Goal: Task Accomplishment & Management: Manage account settings

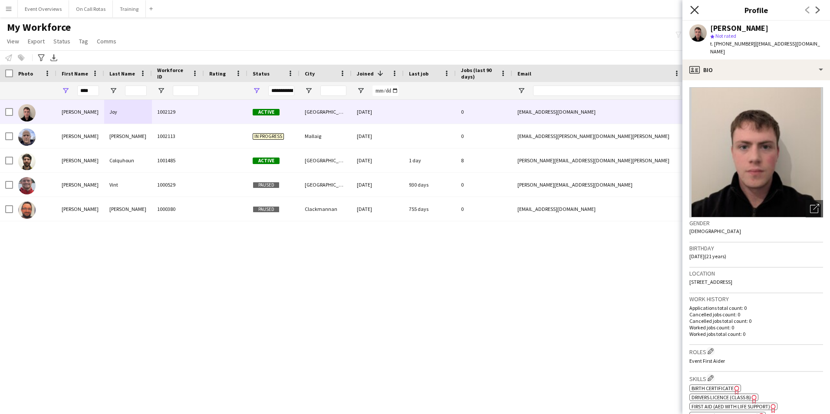
click at [697, 8] on icon "Close pop-in" at bounding box center [694, 10] width 8 height 8
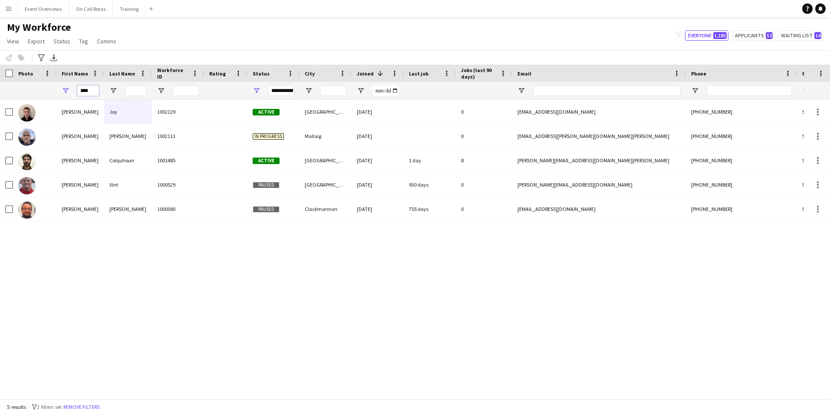
drag, startPoint x: 96, startPoint y: 89, endPoint x: 50, endPoint y: 89, distance: 45.6
click at [50, 89] on div "****" at bounding box center [470, 90] width 941 height 17
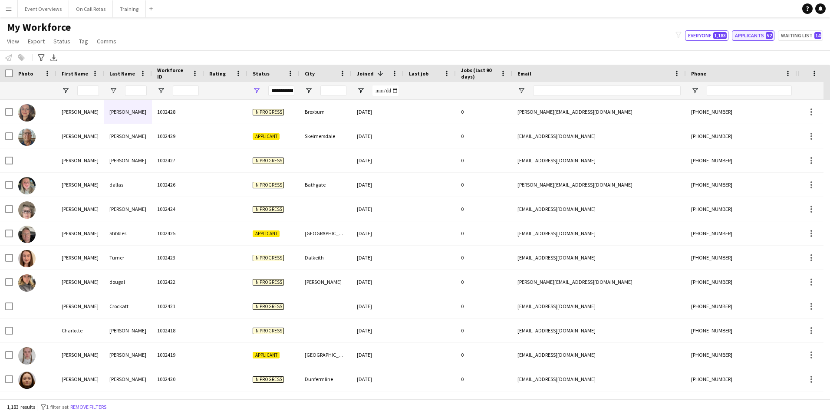
click at [770, 36] on span "52" at bounding box center [769, 35] width 7 height 7
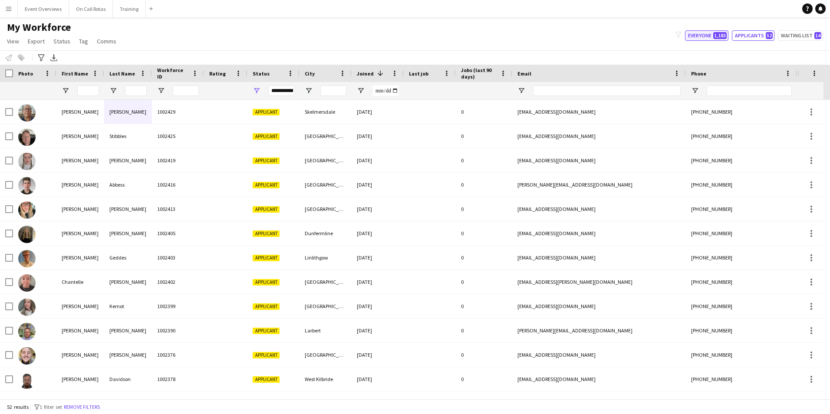
click at [706, 36] on button "Everyone 1,183" at bounding box center [706, 35] width 43 height 10
type input "**********"
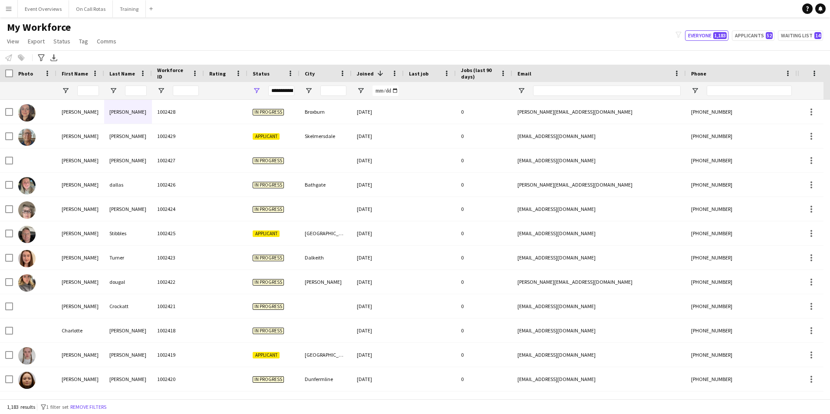
click at [75, 89] on div at bounding box center [80, 90] width 48 height 17
click at [79, 91] on input "First Name Filter Input" at bounding box center [88, 90] width 22 height 10
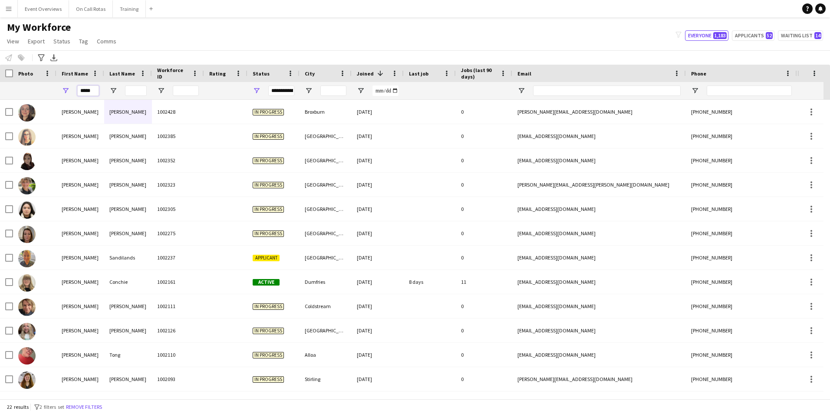
type input "*****"
click at [283, 42] on div "My Workforce View Views Default view Active Staff Applications - First Aider Ap…" at bounding box center [415, 36] width 830 height 30
drag, startPoint x: 97, startPoint y: 90, endPoint x: 78, endPoint y: 91, distance: 19.1
click at [79, 91] on input "*****" at bounding box center [88, 90] width 22 height 10
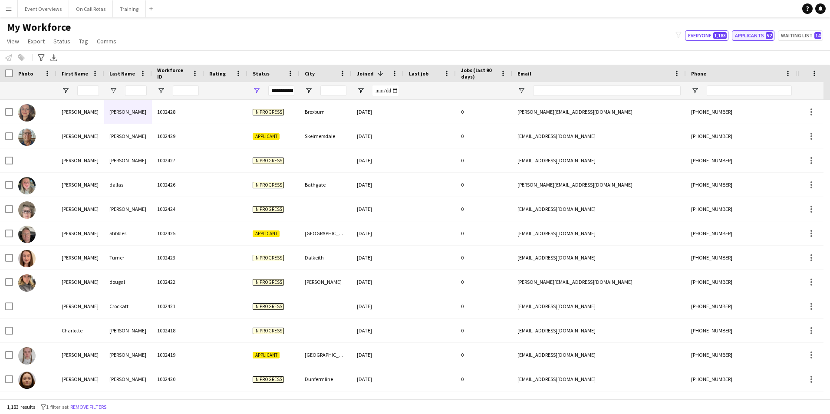
click at [755, 34] on button "Applicants 52" at bounding box center [753, 35] width 43 height 10
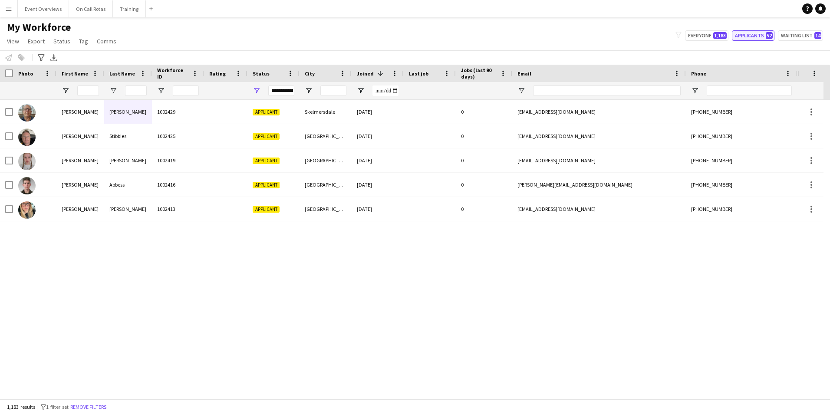
type input "**********"
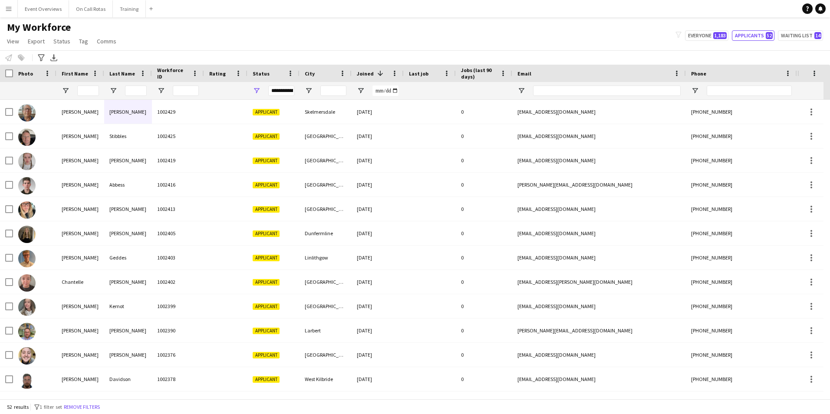
click at [298, 22] on div "My Workforce View Views Default view Active Staff Applications - First Aider Ap…" at bounding box center [415, 36] width 830 height 30
drag, startPoint x: 90, startPoint y: 88, endPoint x: 94, endPoint y: 92, distance: 5.8
click at [94, 91] on input "First Name Filter Input" at bounding box center [88, 90] width 22 height 10
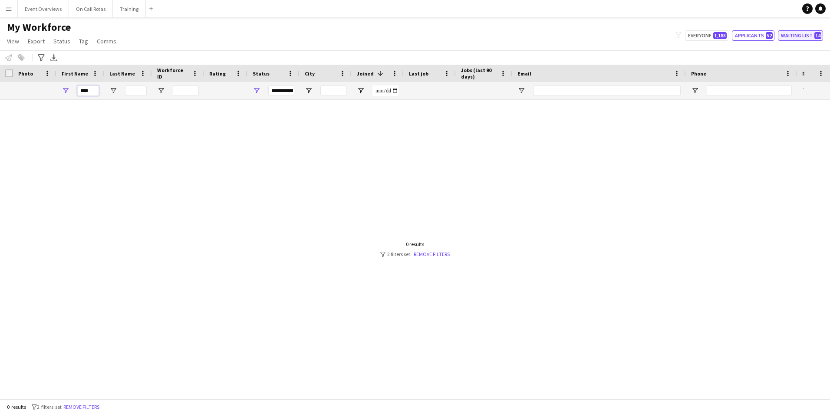
type input "****"
click at [792, 38] on button "Waiting list 14" at bounding box center [800, 35] width 45 height 10
type input "**********"
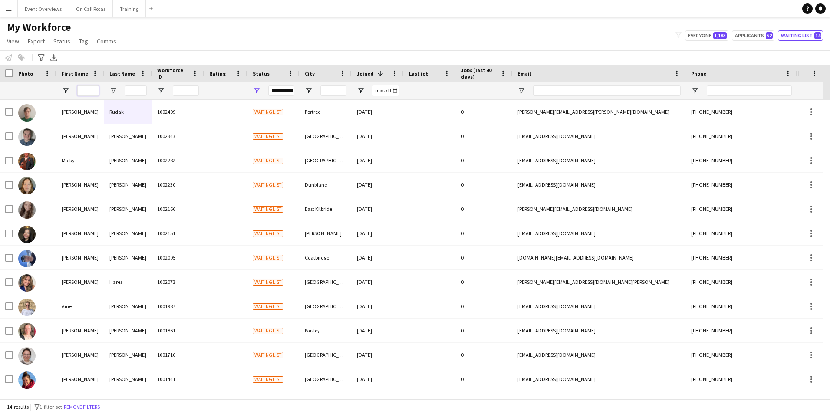
click at [88, 89] on input "First Name Filter Input" at bounding box center [88, 90] width 22 height 10
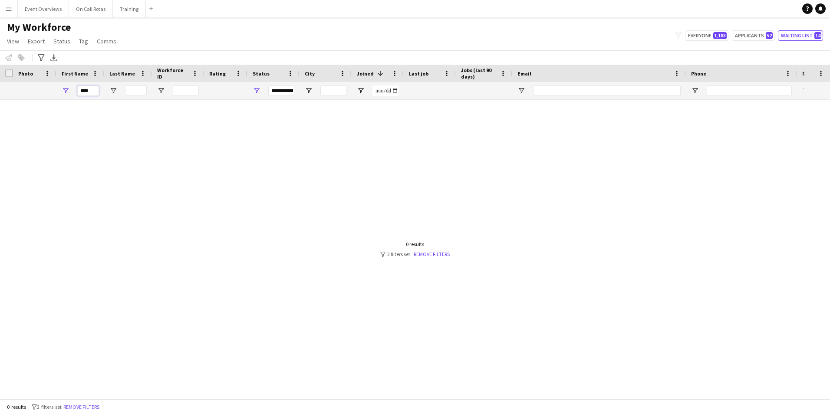
type input "****"
click at [713, 28] on div "My Workforce View Views Default view Active Staff Applications - First Aider Ap…" at bounding box center [415, 36] width 830 height 30
click at [711, 30] on div "My Workforce View Views Default view Active Staff Applications - First Aider Ap…" at bounding box center [415, 36] width 830 height 30
click at [710, 33] on button "Everyone 1,183" at bounding box center [706, 35] width 43 height 10
type input "**********"
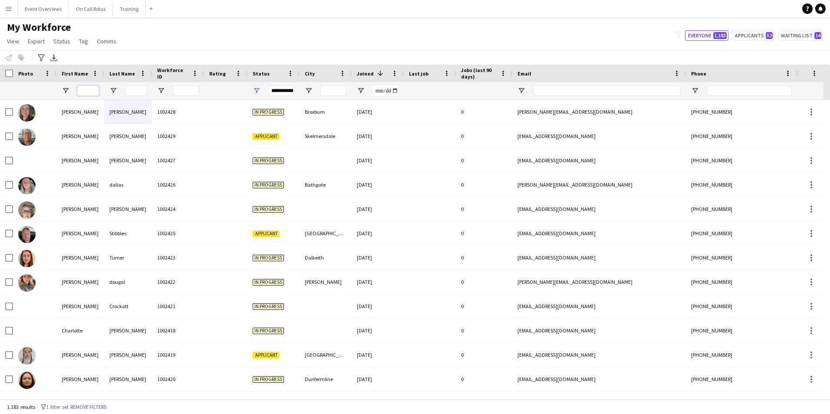
click at [85, 88] on input "First Name Filter Input" at bounding box center [88, 90] width 22 height 10
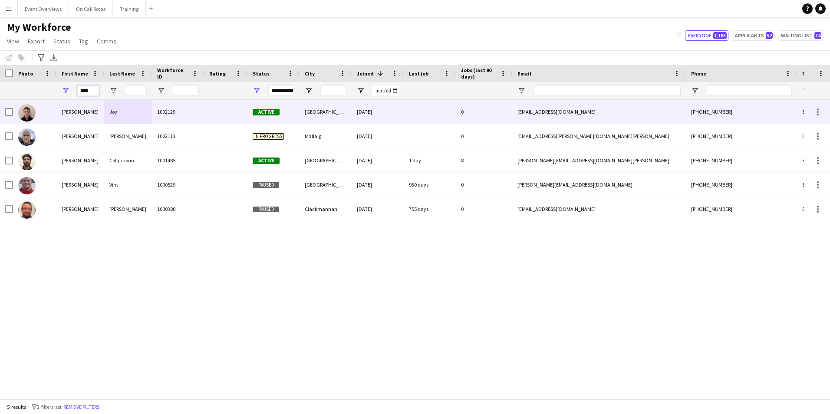
type input "****"
click at [123, 116] on div "Joy" at bounding box center [128, 112] width 48 height 24
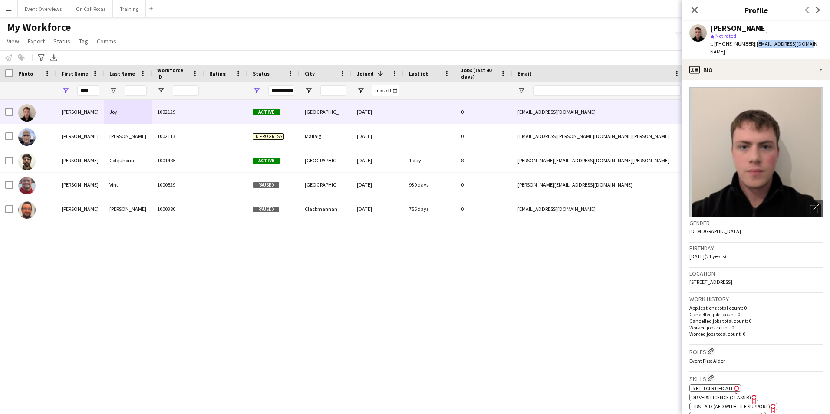
drag, startPoint x: 800, startPoint y: 43, endPoint x: 752, endPoint y: 47, distance: 47.9
click at [752, 47] on div "Neil Joy star Not rated t. +447954074911 | neiljoy335@gmail.com" at bounding box center [756, 40] width 148 height 39
copy span "neiljoy335@gmail.com"
drag, startPoint x: 94, startPoint y: 88, endPoint x: 76, endPoint y: 92, distance: 18.4
click at [76, 92] on div "****" at bounding box center [80, 90] width 48 height 17
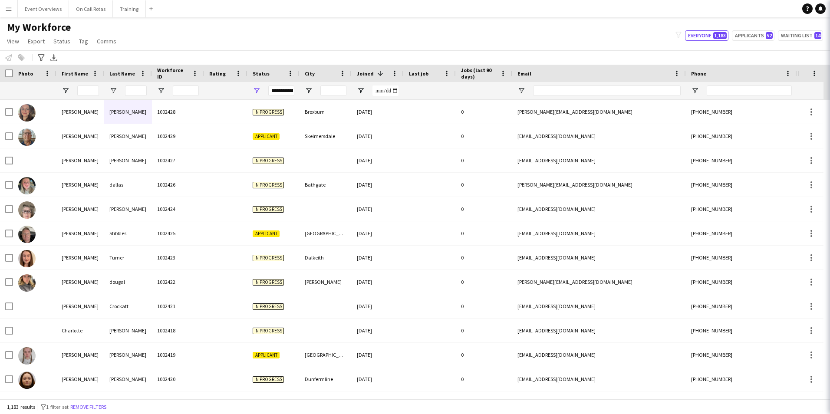
click at [281, 92] on div "**********" at bounding box center [281, 90] width 26 height 10
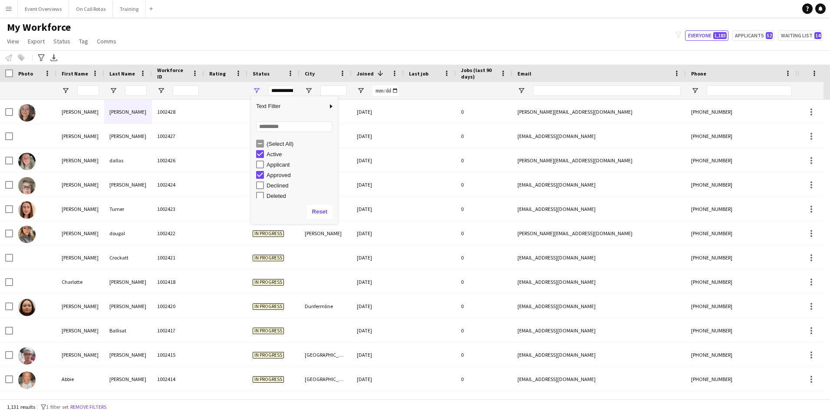
click at [262, 171] on div "Approved" at bounding box center [297, 175] width 82 height 10
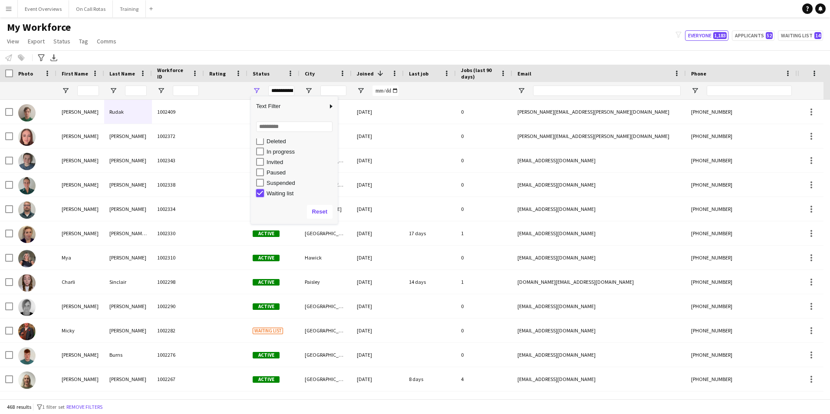
type input "**********"
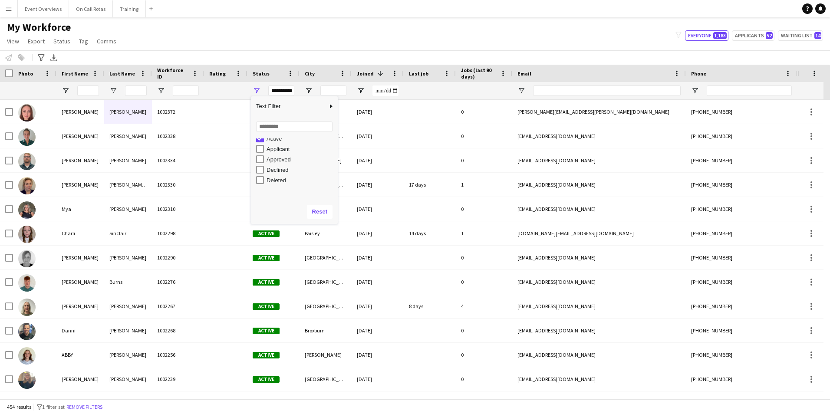
scroll to position [0, 0]
click at [97, 91] on input "First Name Filter Input" at bounding box center [88, 90] width 22 height 10
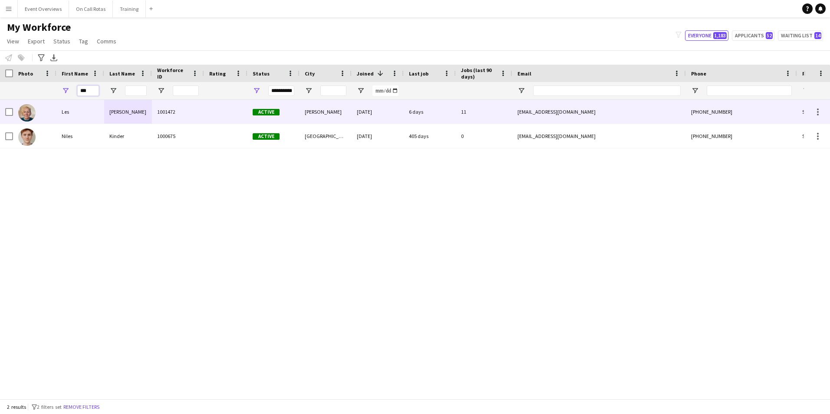
type input "***"
click at [184, 115] on div "1001472" at bounding box center [178, 112] width 52 height 24
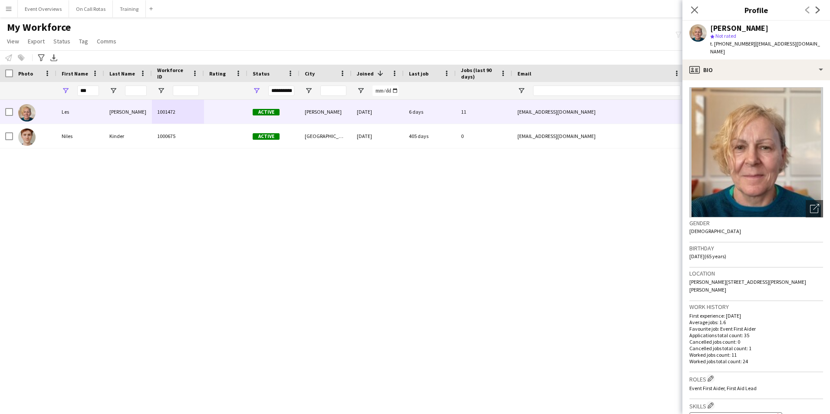
drag, startPoint x: 745, startPoint y: 280, endPoint x: 739, endPoint y: 275, distance: 8.6
click at [739, 275] on div "Location Peebles EH45 9JD, UK, Tantah Croft, Edderston Road, Peebles, EH45 9JD" at bounding box center [756, 284] width 134 height 33
copy span "Tantah Croft, Edderston Road, Peebles, EH45 9JD"
click at [739, 279] on span "Peebles EH45 9JD, UK, Tantah Croft, Edderston Road, Peebles, EH45 9JD" at bounding box center [747, 286] width 117 height 14
drag, startPoint x: 735, startPoint y: 284, endPoint x: 683, endPoint y: 283, distance: 51.2
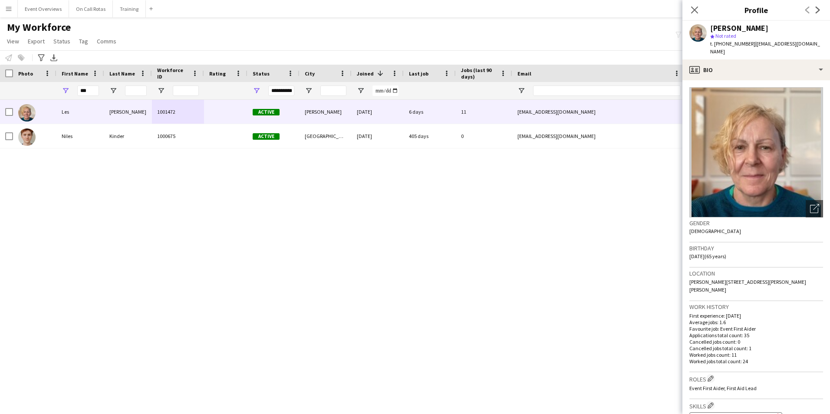
click at [683, 283] on app-crew-profile-bio "Open photos pop-in Gender Female Birthday 03-08-1960 (65 years) Location Peeble…" at bounding box center [756, 247] width 148 height 334
copy span "Peebles, EH45 9JD"
drag, startPoint x: 92, startPoint y: 92, endPoint x: 53, endPoint y: 92, distance: 38.6
click at [53, 92] on div "**********" at bounding box center [470, 90] width 941 height 17
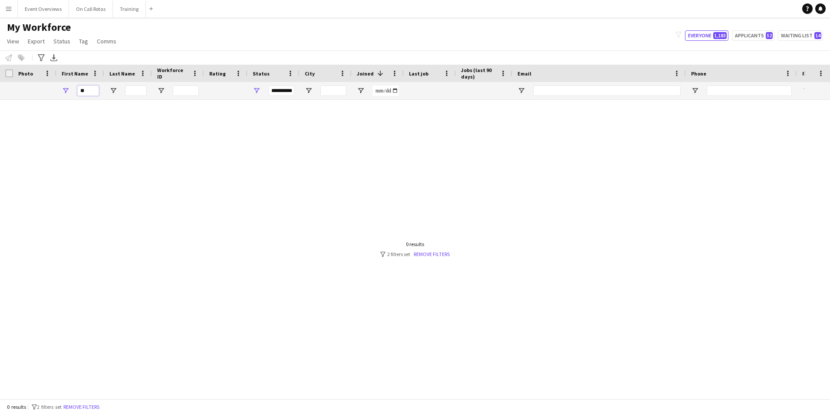
type input "*"
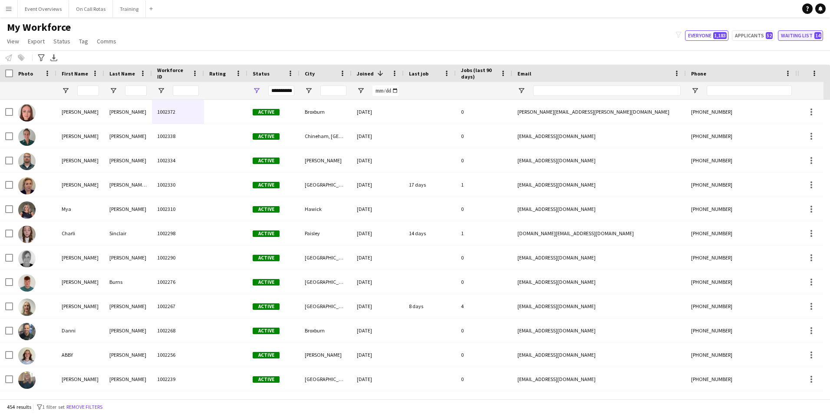
click at [805, 36] on button "Waiting list 14" at bounding box center [800, 35] width 45 height 10
type input "**********"
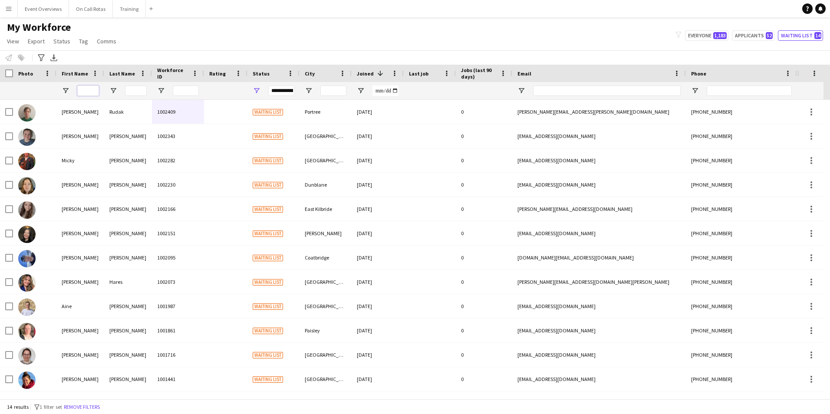
drag, startPoint x: 85, startPoint y: 91, endPoint x: 97, endPoint y: 89, distance: 11.4
click at [85, 91] on input "First Name Filter Input" at bounding box center [88, 90] width 22 height 10
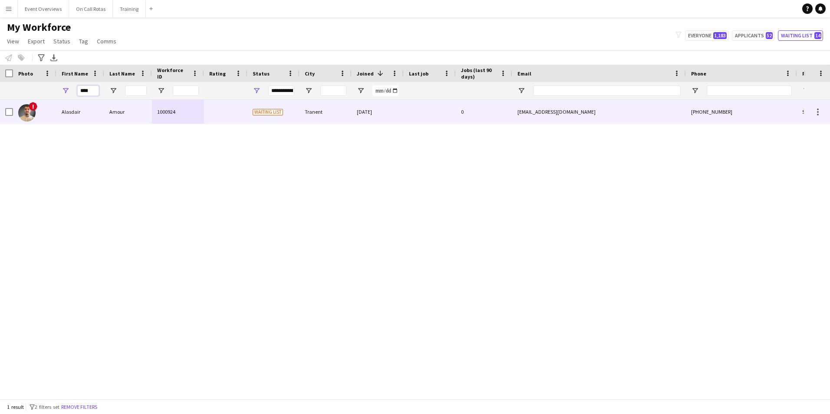
type input "****"
click at [204, 131] on div "! Alasdair Amour 1000924 Waiting list Tranent 22-05-2023 0 amouralasdair@gmail.…" at bounding box center [402, 246] width 804 height 292
click at [206, 117] on div at bounding box center [225, 112] width 43 height 24
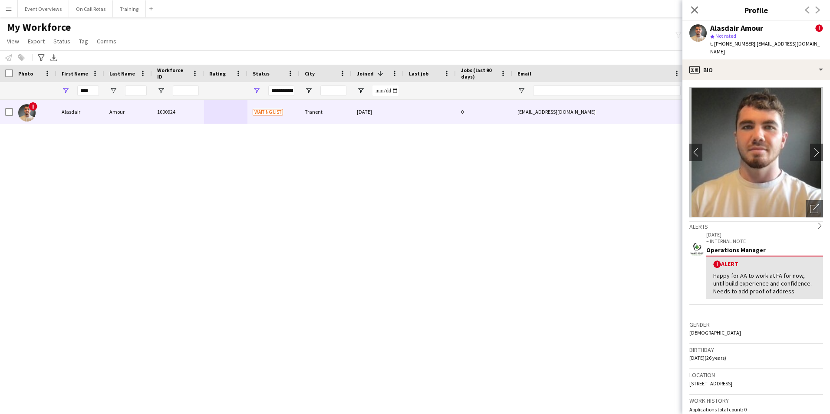
drag, startPoint x: 692, startPoint y: 7, endPoint x: 689, endPoint y: 15, distance: 8.0
click at [692, 7] on icon at bounding box center [694, 10] width 7 height 7
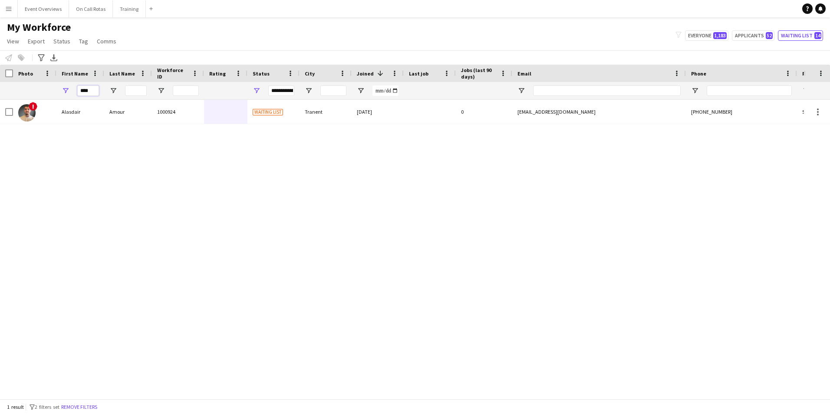
drag, startPoint x: 91, startPoint y: 92, endPoint x: 36, endPoint y: 95, distance: 55.6
click at [36, 95] on div "**********" at bounding box center [470, 90] width 941 height 17
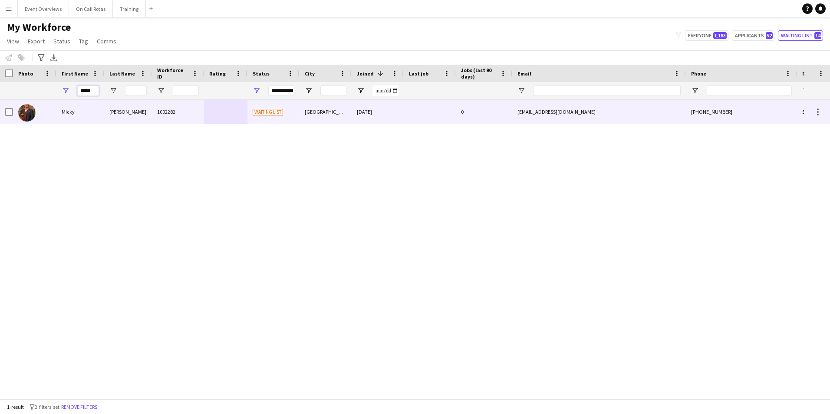
type input "*****"
click at [89, 121] on div "Micky" at bounding box center [80, 112] width 48 height 24
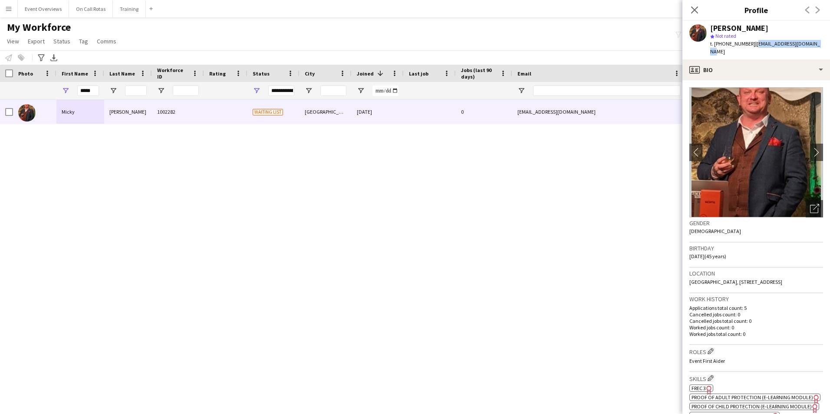
drag, startPoint x: 818, startPoint y: 46, endPoint x: 752, endPoint y: 46, distance: 65.5
click at [752, 46] on div "Micky Plummer star Not rated t. +447908299748 | mickyplummer79@gmail.com" at bounding box center [756, 40] width 148 height 39
copy span "mickyplummer79@gmail.com"
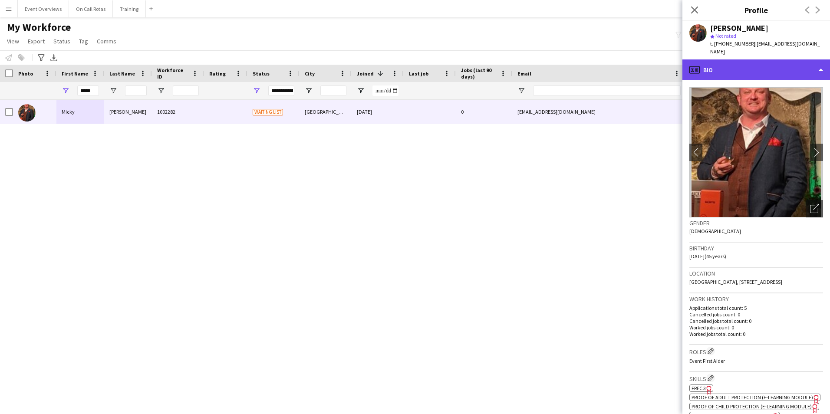
click at [785, 59] on div "profile Bio" at bounding box center [756, 69] width 148 height 21
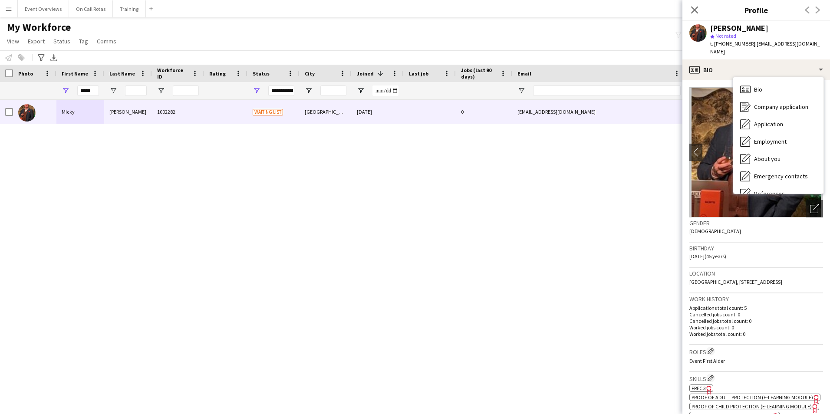
click at [756, 43] on span "| mickyplummer79@gmail.com" at bounding box center [765, 47] width 110 height 14
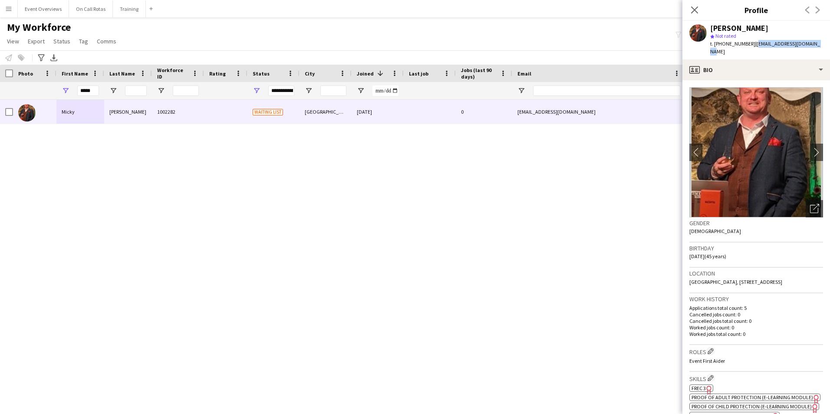
drag, startPoint x: 752, startPoint y: 43, endPoint x: 816, endPoint y: 42, distance: 63.8
click at [816, 42] on span "| mickyplummer79@gmail.com" at bounding box center [765, 47] width 110 height 14
copy span "mickyplummer79@gmail.com"
drag, startPoint x: 94, startPoint y: 92, endPoint x: 68, endPoint y: 92, distance: 26.0
click at [68, 92] on div "*****" at bounding box center [80, 90] width 48 height 17
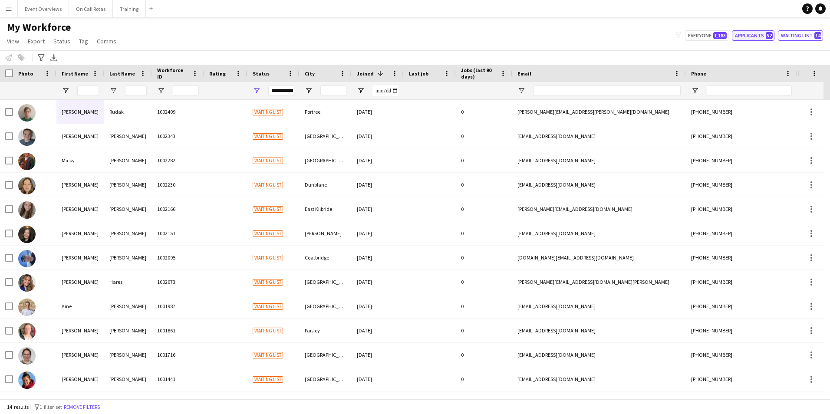
click at [747, 39] on button "Applicants 52" at bounding box center [753, 35] width 43 height 10
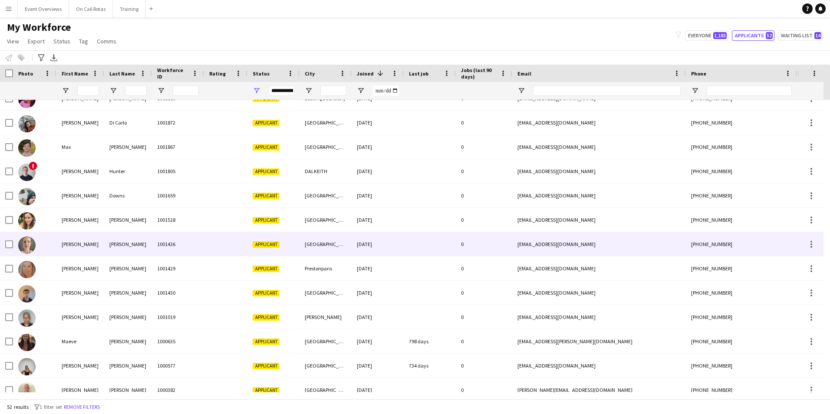
scroll to position [971, 0]
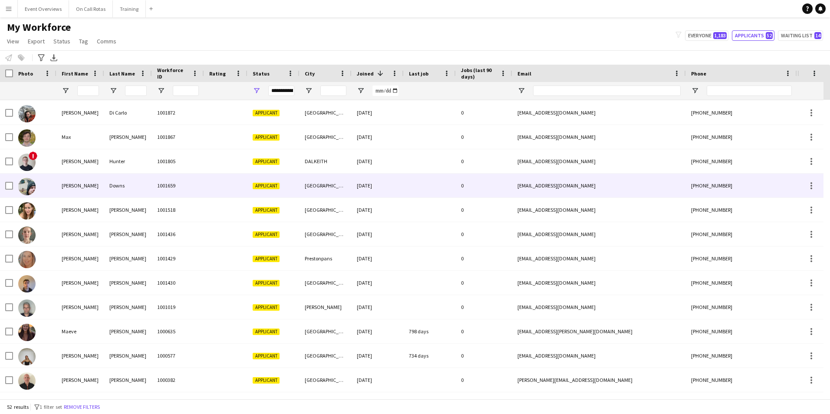
click at [166, 180] on div "1001659" at bounding box center [178, 186] width 52 height 24
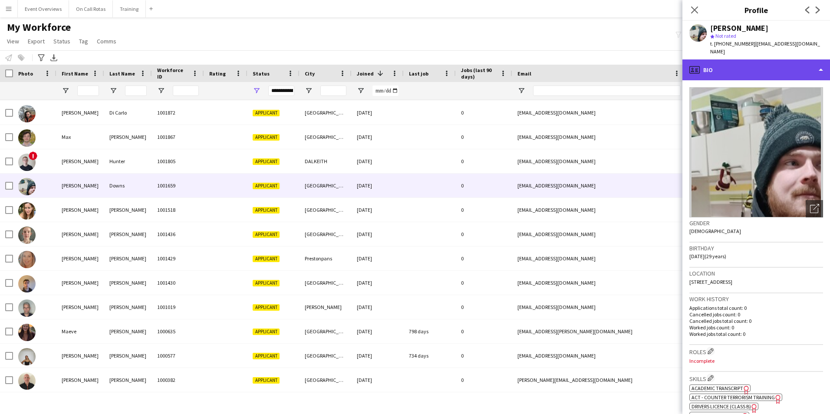
click at [758, 59] on div "profile Bio" at bounding box center [756, 69] width 148 height 21
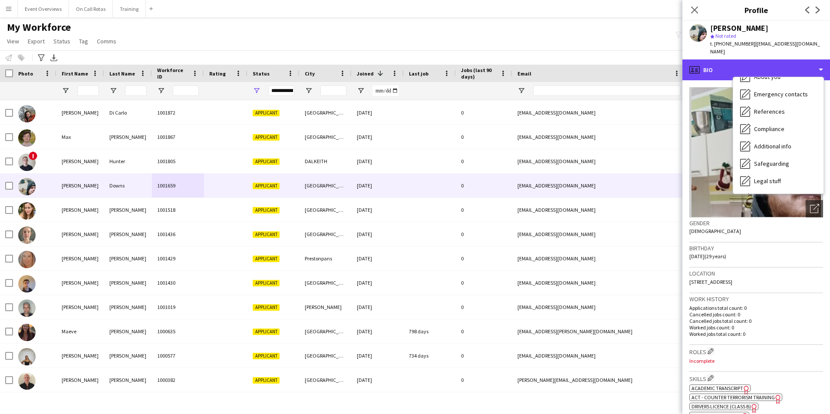
scroll to position [151, 0]
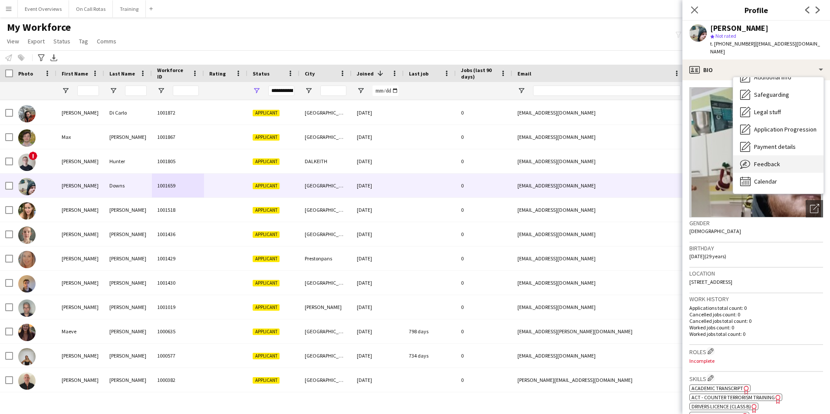
click at [770, 160] on span "Feedback" at bounding box center [767, 164] width 26 height 8
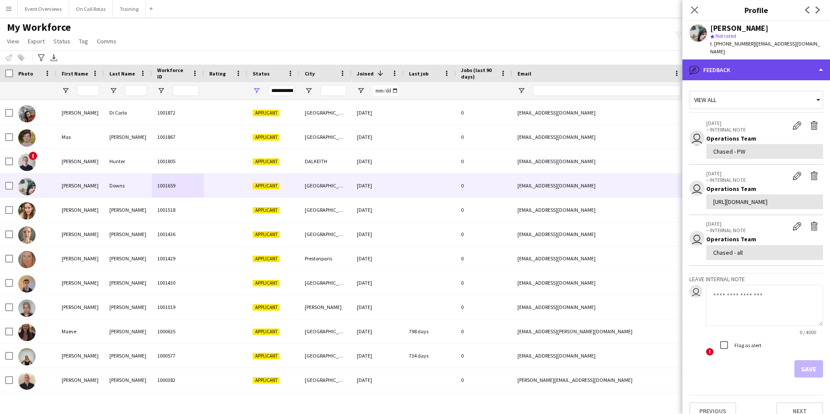
click at [723, 62] on div "bubble-pencil Feedback" at bounding box center [756, 69] width 148 height 21
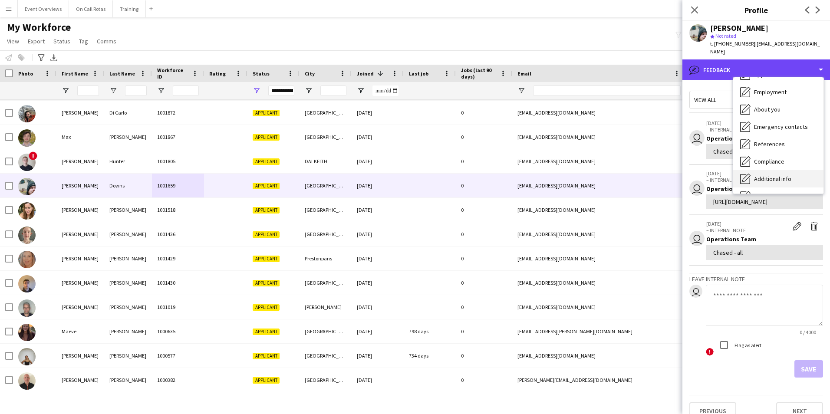
scroll to position [0, 0]
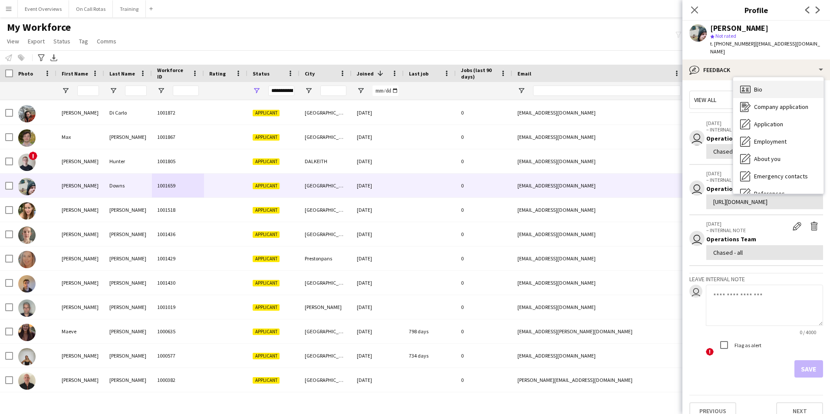
click at [746, 84] on icon "Bio" at bounding box center [745, 89] width 10 height 10
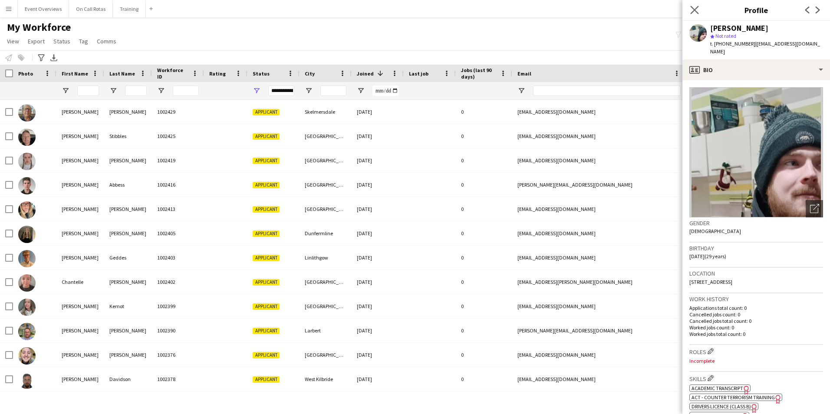
click at [699, 10] on app-icon "Close pop-in" at bounding box center [694, 10] width 13 height 13
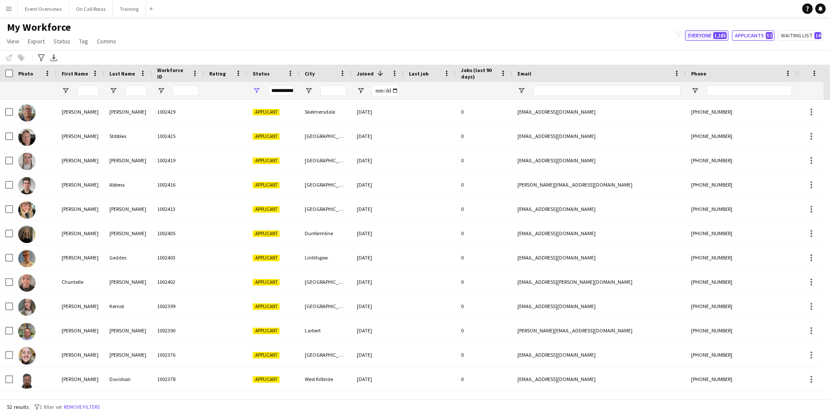
click at [721, 38] on span "1,183" at bounding box center [719, 35] width 13 height 7
type input "**********"
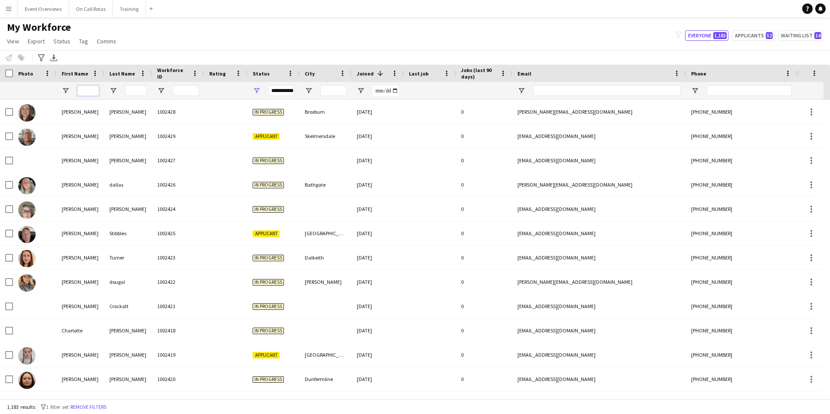
click at [80, 89] on input "First Name Filter Input" at bounding box center [88, 90] width 22 height 10
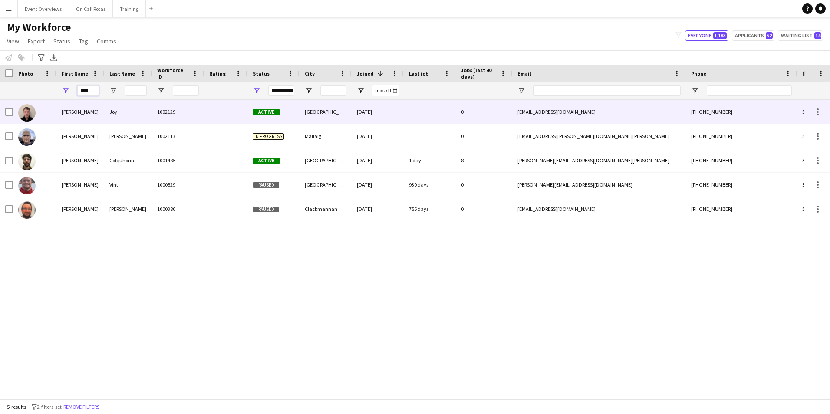
type input "****"
click at [253, 111] on span "Active" at bounding box center [266, 112] width 27 height 7
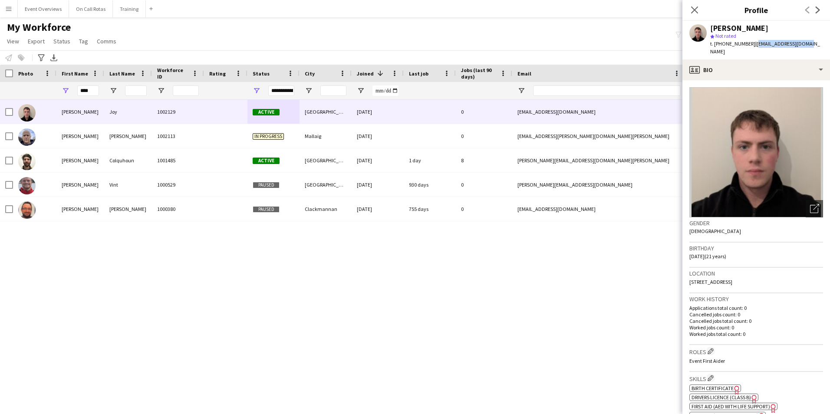
drag, startPoint x: 805, startPoint y: 40, endPoint x: 751, endPoint y: 49, distance: 55.3
click at [751, 49] on div "Neil Joy star Not rated t. +447954074911 | neiljoy335@gmail.com" at bounding box center [756, 40] width 148 height 39
copy span "neiljoy335@gmail.com"
drag, startPoint x: 90, startPoint y: 89, endPoint x: 60, endPoint y: 90, distance: 30.0
click at [60, 89] on div "****" at bounding box center [80, 90] width 48 height 17
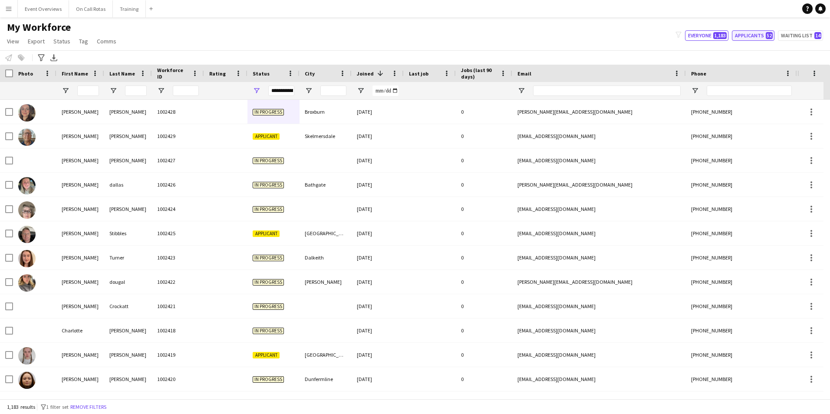
click at [747, 36] on button "Applicants 52" at bounding box center [753, 35] width 43 height 10
type input "**********"
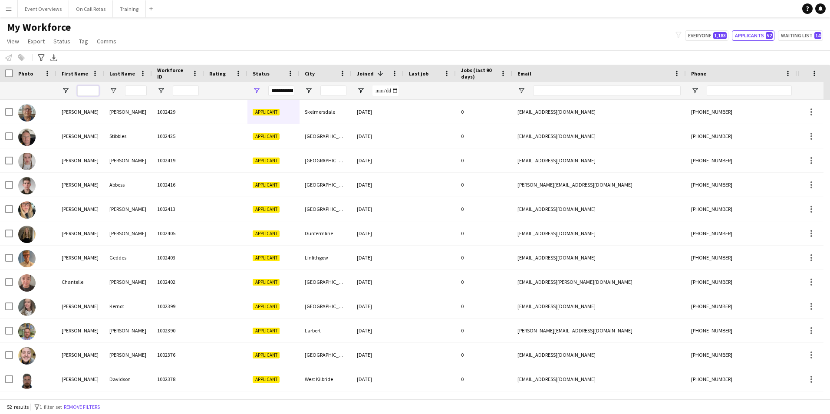
click at [85, 89] on input "First Name Filter Input" at bounding box center [88, 90] width 22 height 10
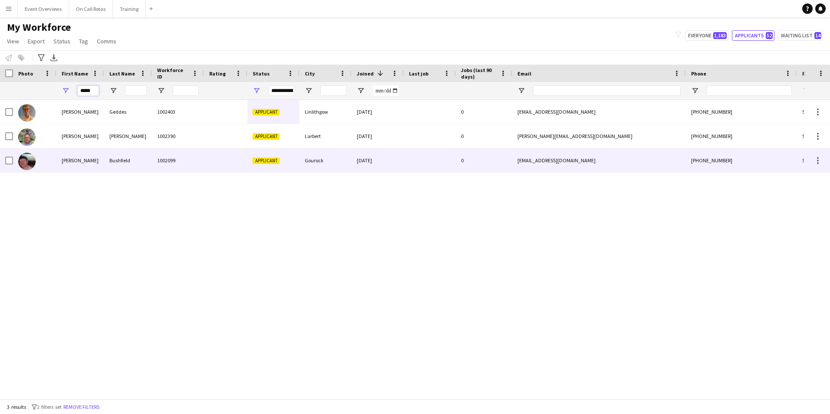
type input "*****"
click at [122, 162] on div "Bushfield" at bounding box center [128, 160] width 48 height 24
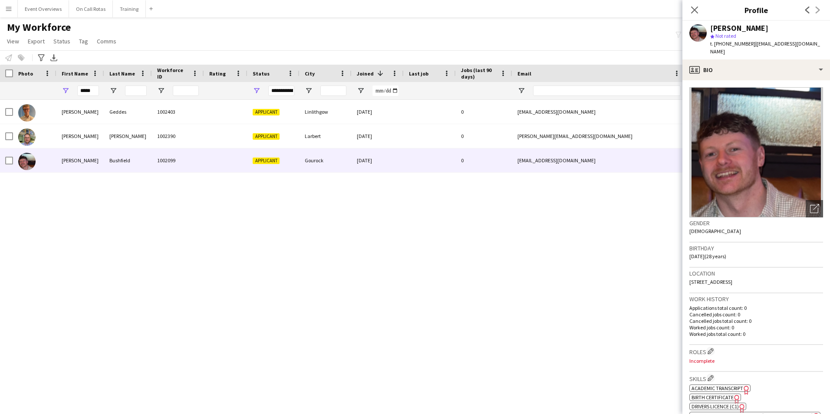
click at [700, 11] on div "Close pop-in" at bounding box center [694, 10] width 24 height 20
click at [695, 10] on icon at bounding box center [694, 10] width 8 height 8
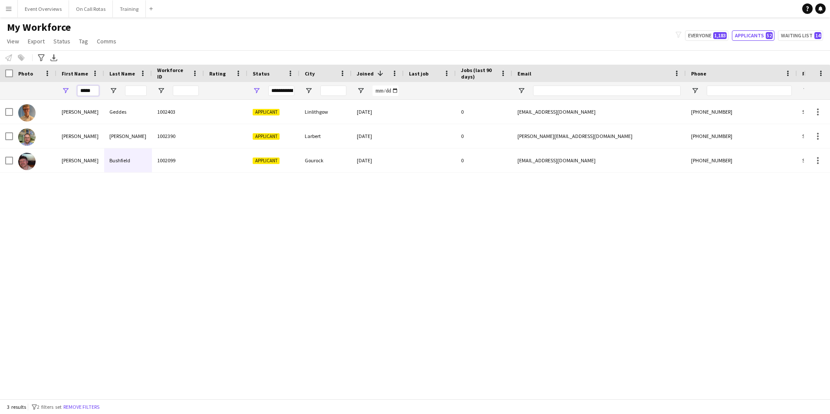
drag, startPoint x: 94, startPoint y: 90, endPoint x: 58, endPoint y: 90, distance: 36.0
click at [58, 90] on div "*****" at bounding box center [80, 90] width 48 height 17
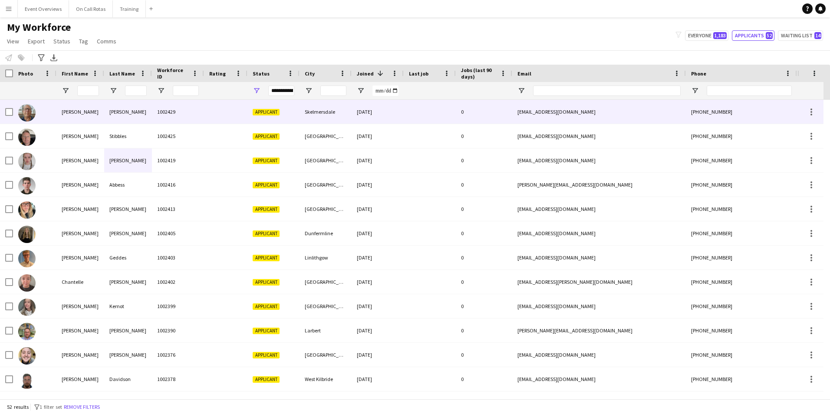
click at [108, 115] on div "Byrne" at bounding box center [128, 112] width 48 height 24
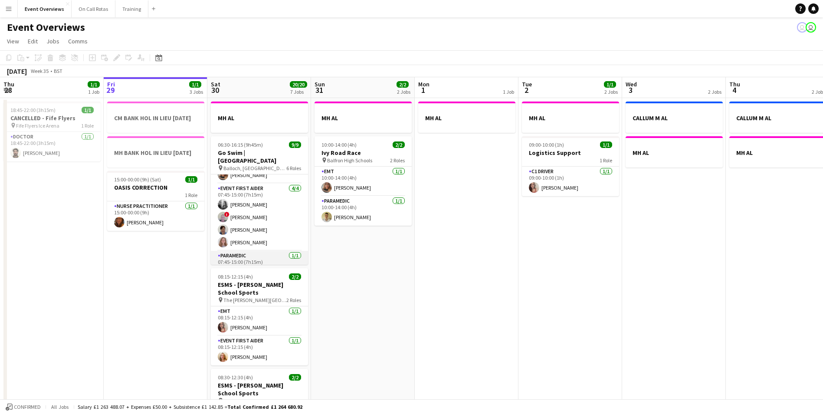
scroll to position [117, 0]
click at [223, 229] on app-user-avatar at bounding box center [223, 234] width 10 height 10
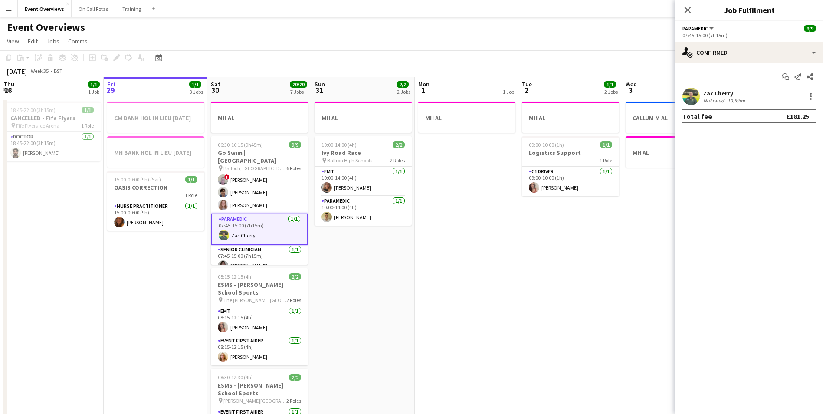
click at [692, 97] on app-user-avatar at bounding box center [691, 96] width 17 height 17
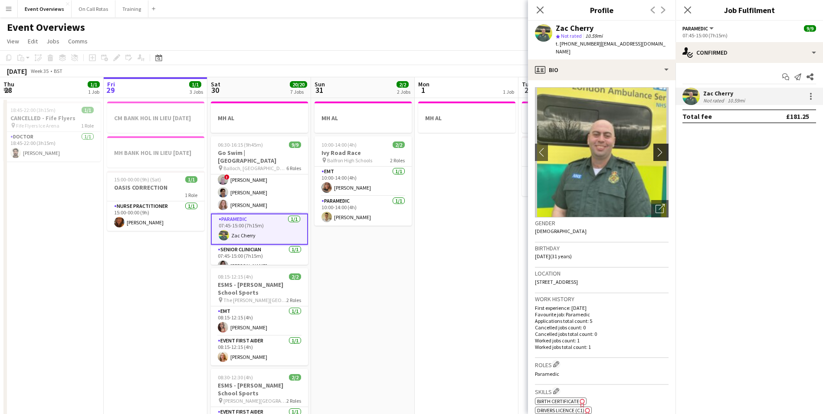
click at [657, 148] on app-icon "chevron-right" at bounding box center [662, 152] width 13 height 9
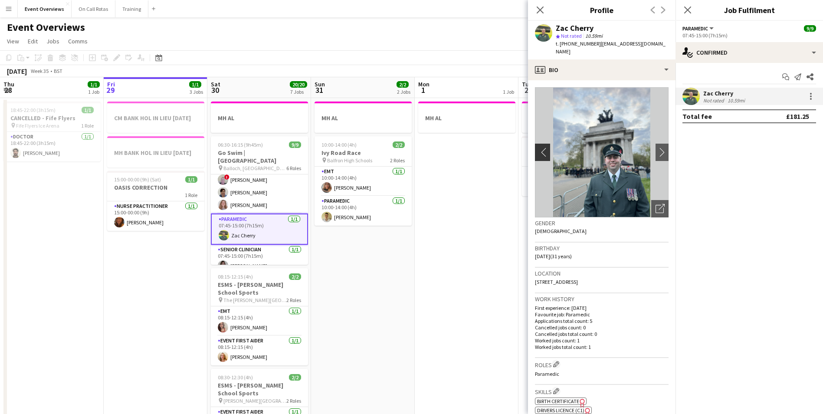
click at [544, 148] on app-icon "chevron-left" at bounding box center [541, 152] width 13 height 9
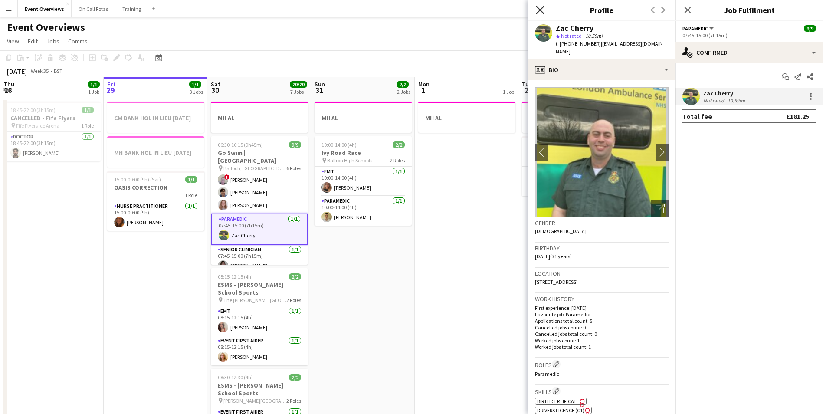
click at [541, 7] on icon "Close pop-in" at bounding box center [540, 10] width 8 height 8
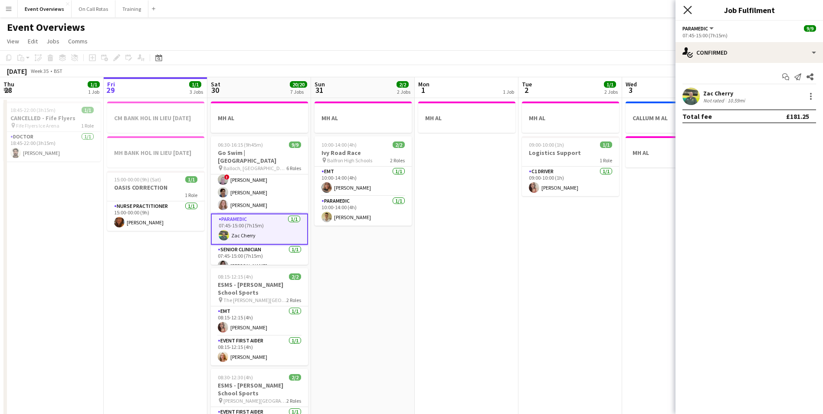
click at [684, 6] on icon "Close pop-in" at bounding box center [687, 10] width 8 height 8
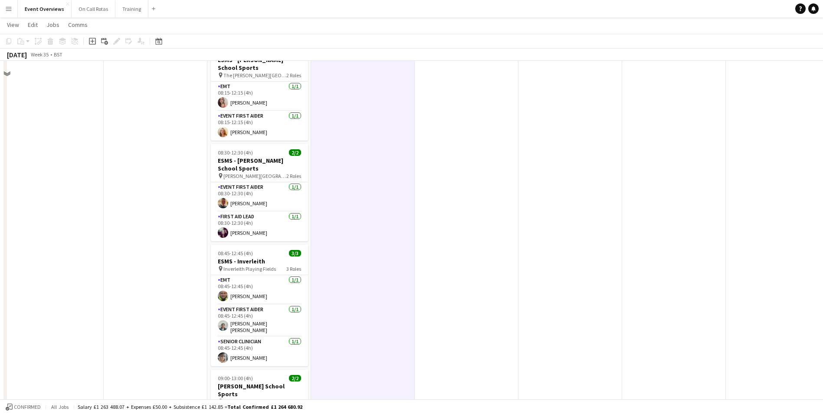
scroll to position [0, 0]
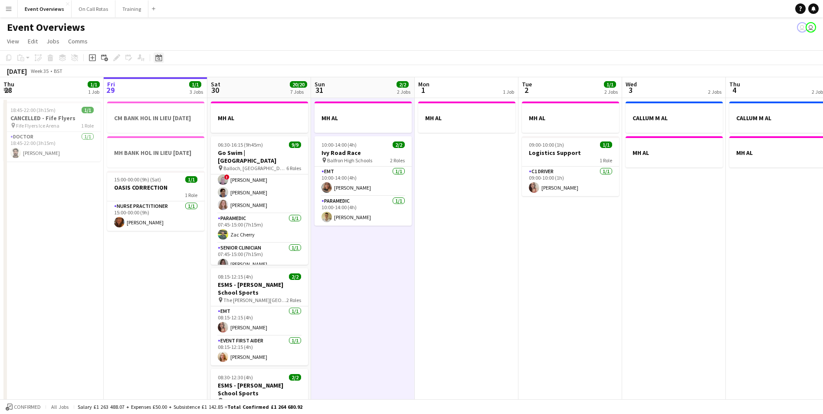
click at [157, 56] on icon at bounding box center [158, 57] width 7 height 7
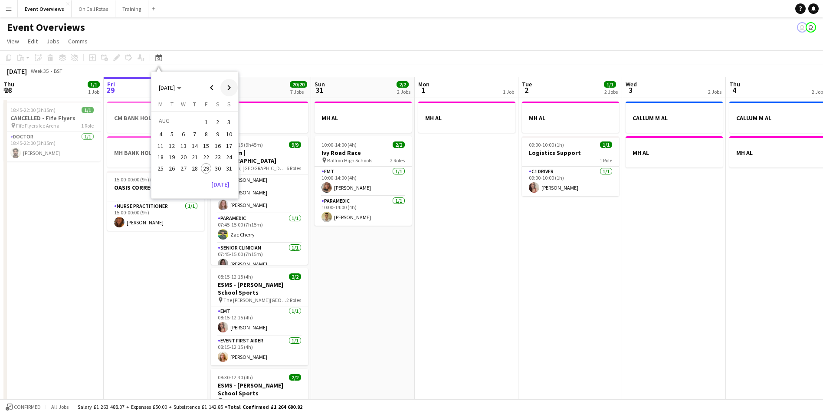
click at [227, 89] on span "Next month" at bounding box center [228, 87] width 17 height 17
click at [175, 165] on span "23" at bounding box center [172, 166] width 10 height 10
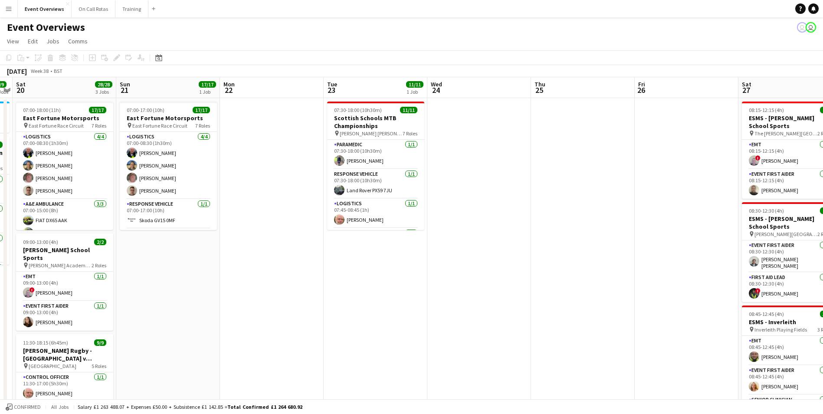
click at [152, 54] on div "Date picker [DATE] [DATE] [DATE] M [DATE] T [DATE] W [DATE] T [DATE] F [DATE] S…" at bounding box center [156, 58] width 20 height 10
click at [158, 57] on icon at bounding box center [158, 57] width 7 height 7
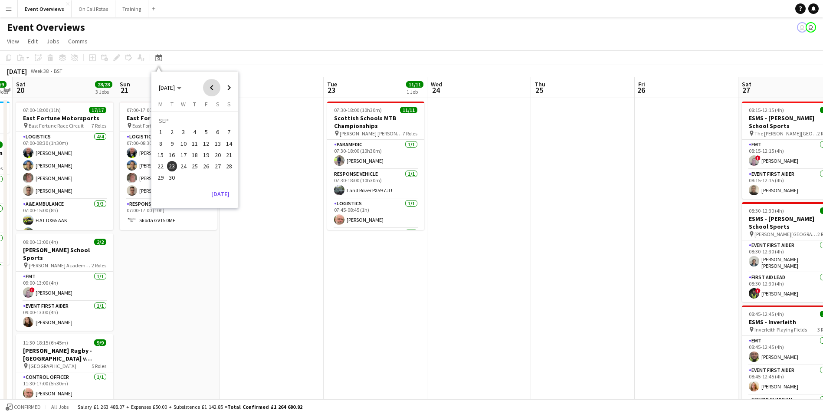
click at [209, 85] on span "Previous month" at bounding box center [211, 87] width 17 height 17
click at [214, 157] on span "23" at bounding box center [218, 157] width 10 height 10
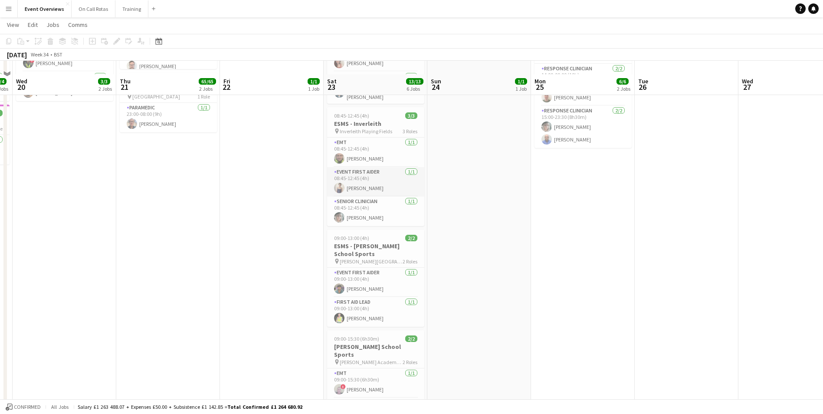
scroll to position [0, 0]
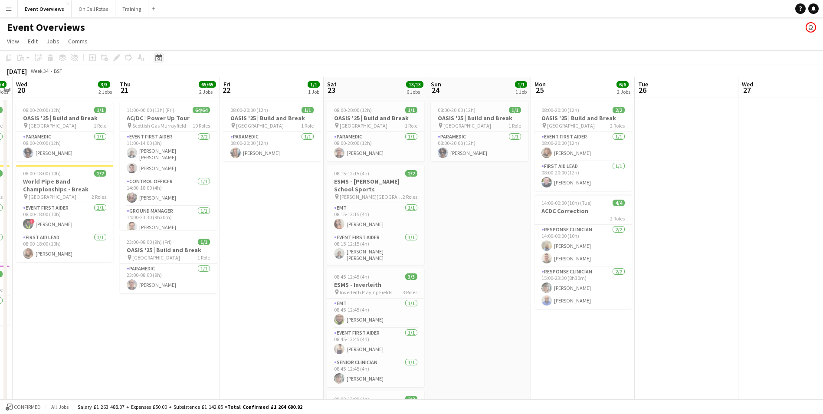
click at [159, 55] on icon "Date picker" at bounding box center [158, 57] width 7 height 7
click at [210, 170] on span "29" at bounding box center [206, 168] width 10 height 10
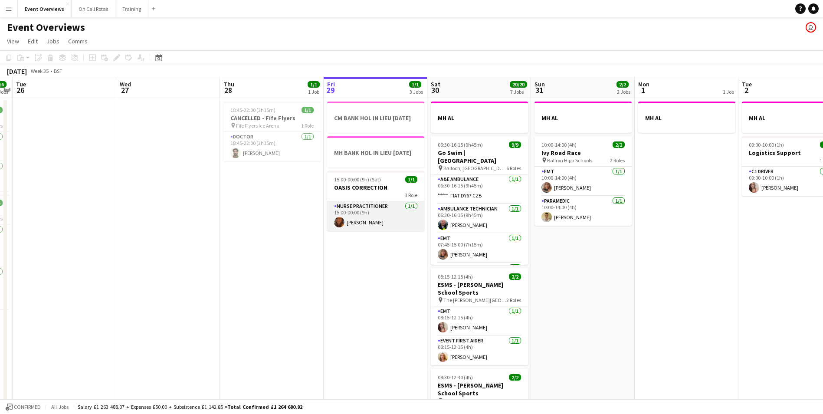
click at [341, 227] on app-user-avatar at bounding box center [339, 222] width 10 height 10
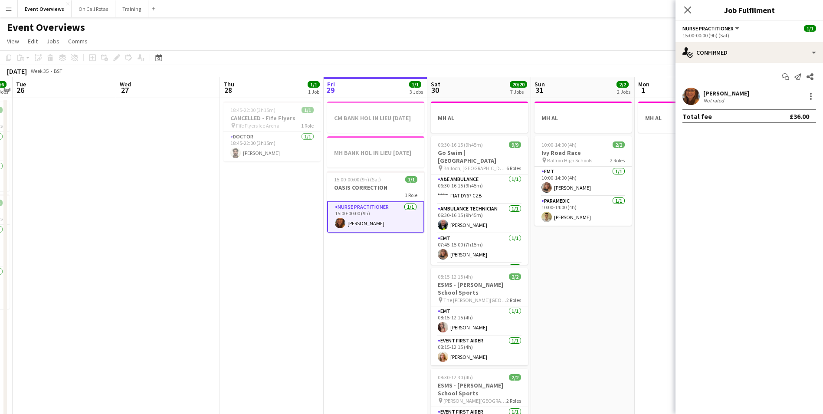
click at [693, 99] on app-user-avatar at bounding box center [691, 96] width 17 height 17
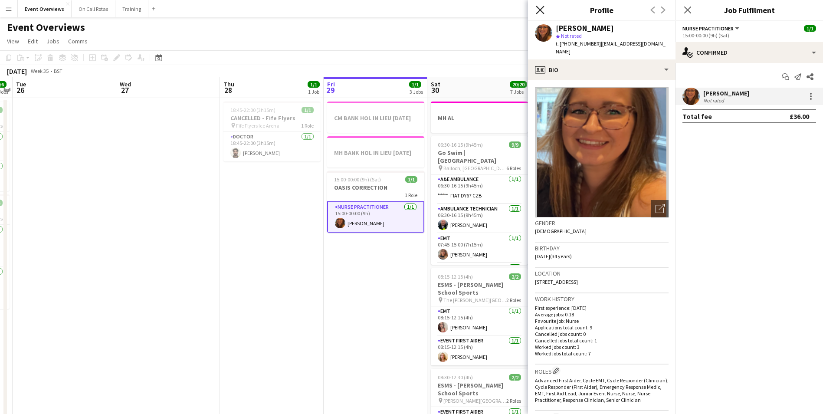
click at [538, 7] on icon at bounding box center [540, 10] width 8 height 8
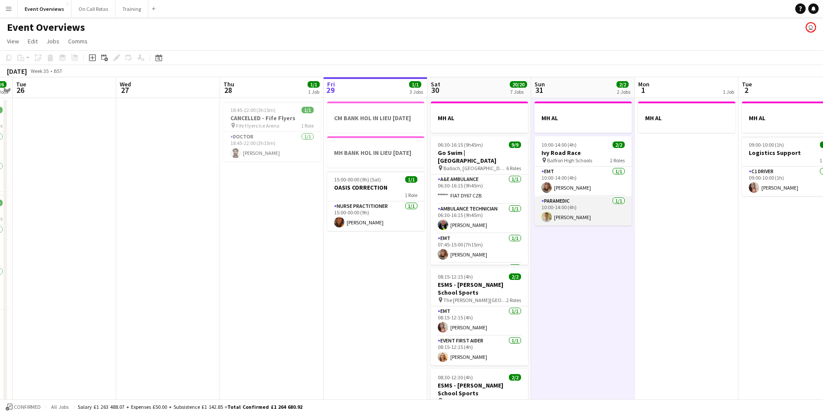
click at [563, 199] on app-card-role "Paramedic [DATE] 10:00-14:00 (4h) [PERSON_NAME]" at bounding box center [583, 211] width 97 height 30
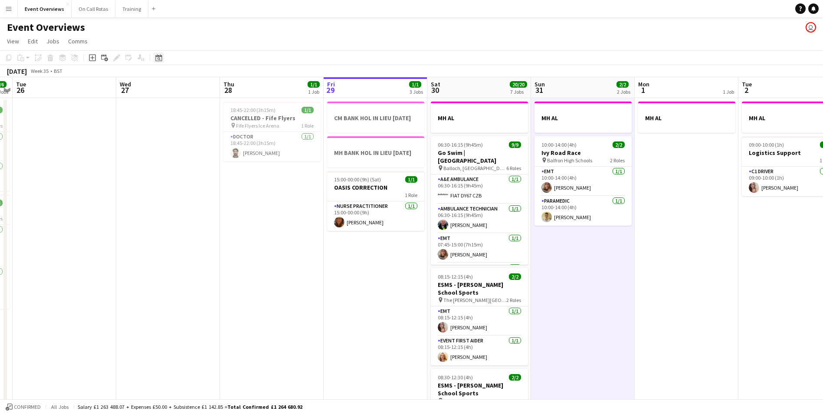
click at [158, 56] on icon at bounding box center [158, 57] width 7 height 7
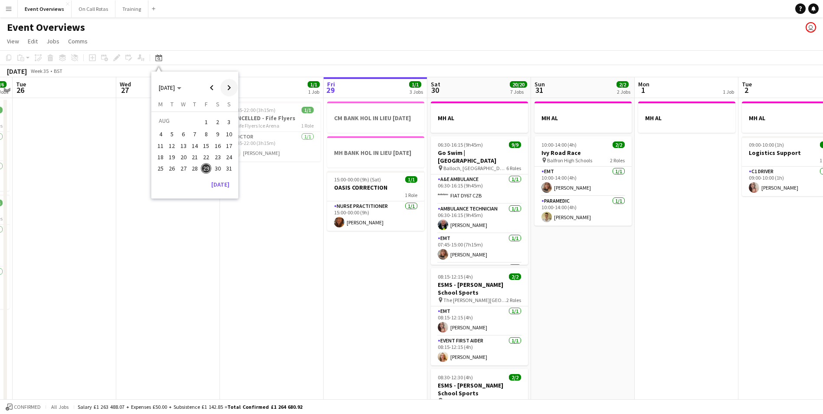
click at [229, 87] on span "Next month" at bounding box center [228, 87] width 17 height 17
click at [181, 141] on span "10" at bounding box center [183, 143] width 10 height 10
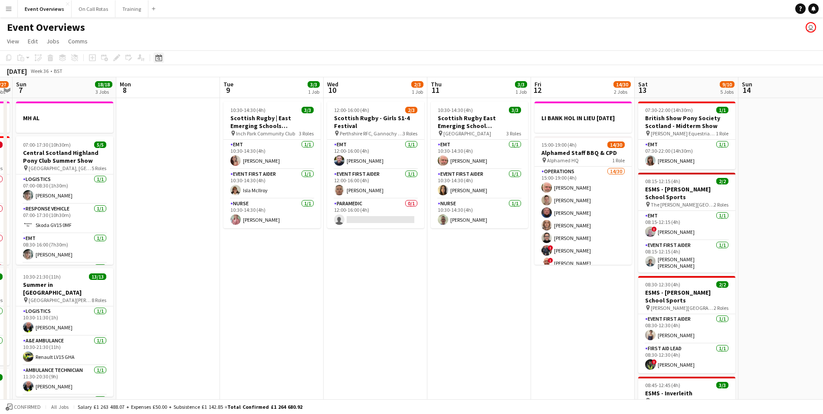
click at [163, 56] on div "Date picker" at bounding box center [159, 58] width 10 height 10
click at [215, 131] on span "6" at bounding box center [218, 132] width 10 height 10
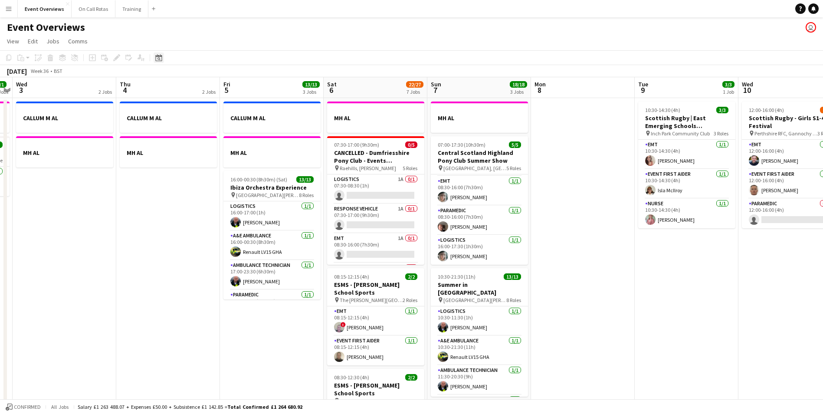
click at [160, 53] on div "Date picker" at bounding box center [159, 58] width 10 height 10
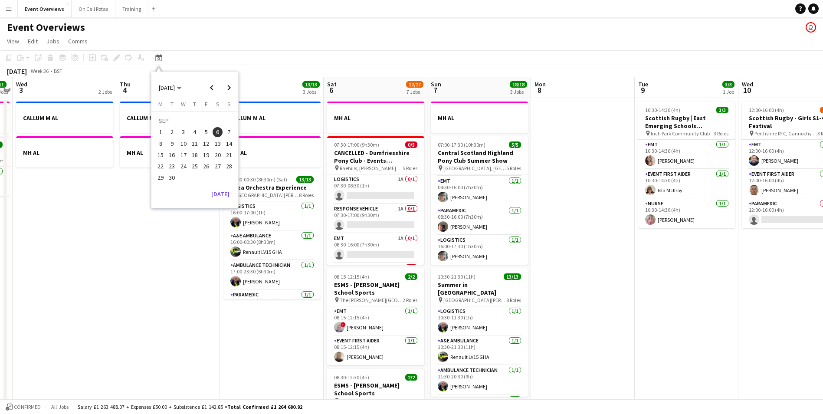
click at [178, 147] on button "10" at bounding box center [183, 143] width 11 height 11
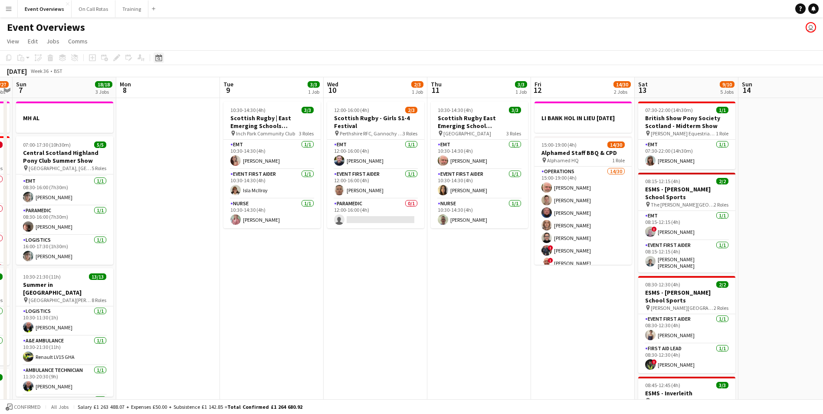
click at [160, 56] on icon at bounding box center [158, 57] width 7 height 7
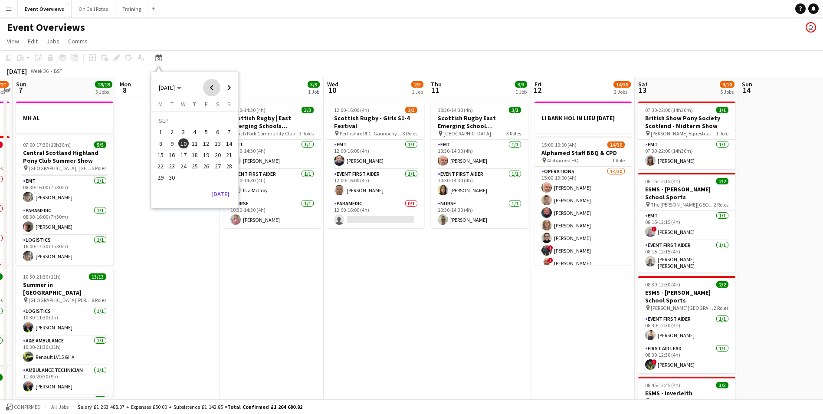
click at [213, 84] on span "Previous month" at bounding box center [211, 87] width 17 height 17
click at [205, 86] on span "Previous month" at bounding box center [211, 87] width 17 height 17
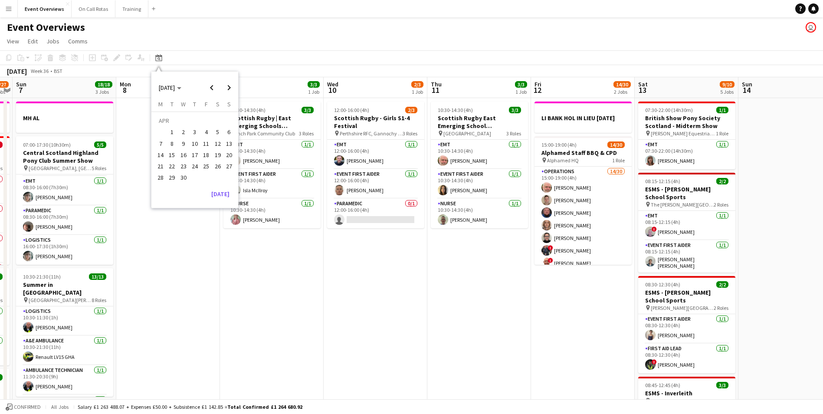
click at [175, 177] on span "29" at bounding box center [172, 178] width 10 height 10
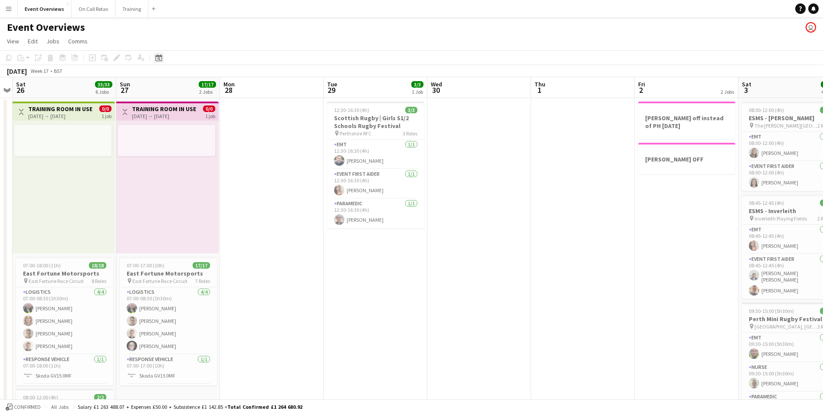
click at [162, 54] on div "Date picker" at bounding box center [159, 58] width 10 height 10
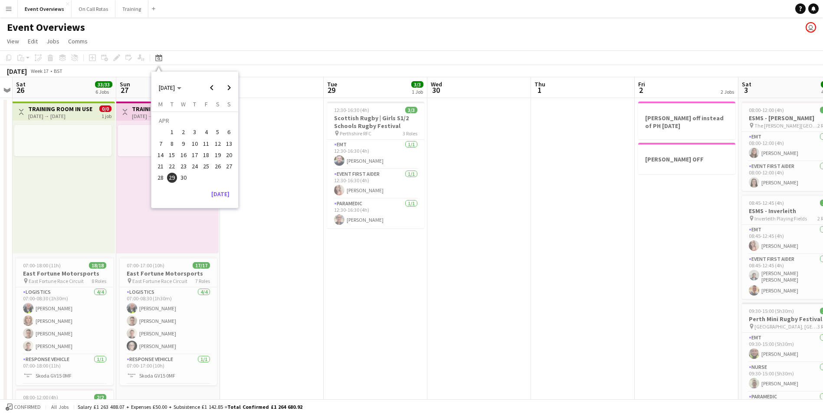
click at [182, 179] on span "30" at bounding box center [183, 178] width 10 height 10
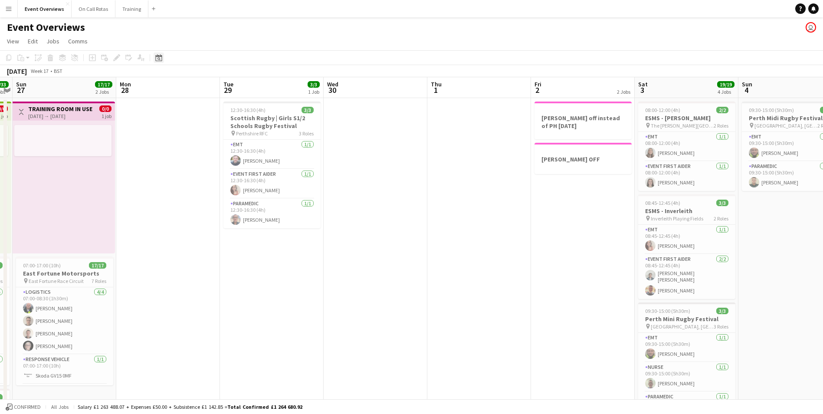
click at [159, 54] on div "Date picker" at bounding box center [159, 58] width 10 height 10
click at [226, 87] on span "Next month" at bounding box center [228, 87] width 17 height 17
click at [191, 115] on button "1" at bounding box center [194, 121] width 11 height 13
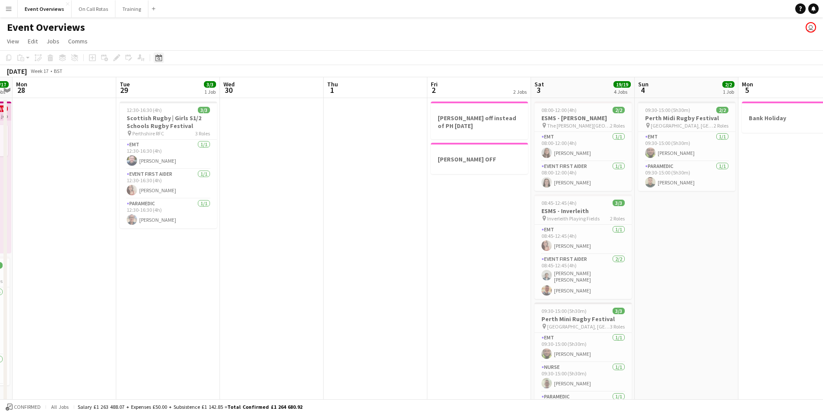
click at [158, 59] on icon "Date picker" at bounding box center [158, 57] width 7 height 7
click at [228, 91] on span "Next month" at bounding box center [228, 87] width 17 height 17
click at [208, 89] on span "Previous month" at bounding box center [211, 87] width 17 height 17
click at [160, 159] on span "19" at bounding box center [160, 157] width 10 height 10
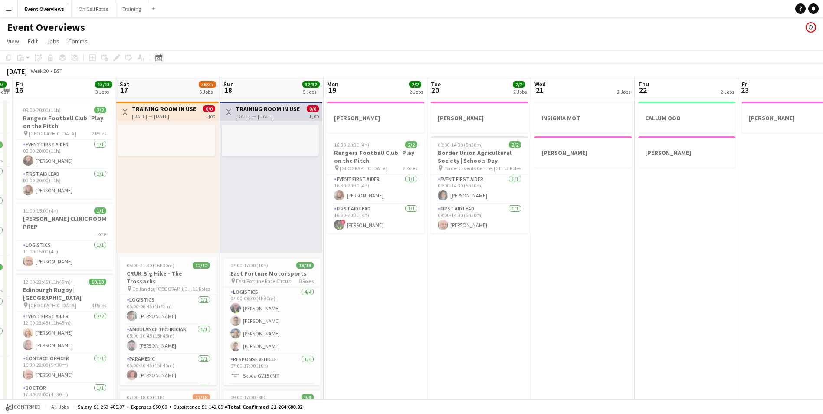
click at [155, 57] on icon "Date picker" at bounding box center [158, 57] width 7 height 7
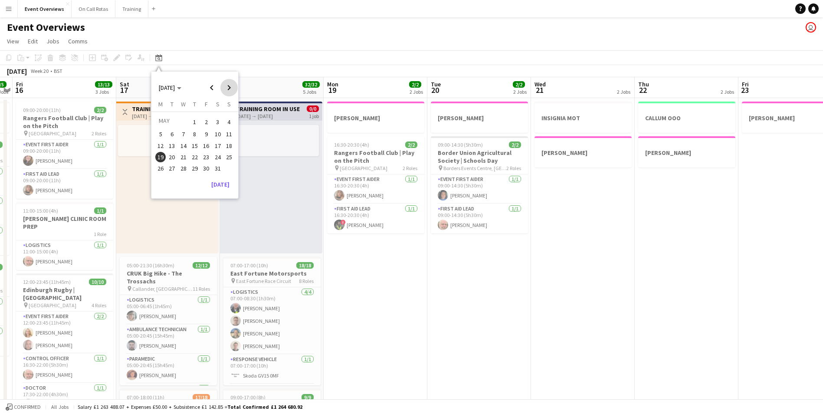
click at [230, 79] on span "Next month" at bounding box center [228, 87] width 17 height 17
click at [229, 83] on span "Next month" at bounding box center [228, 87] width 17 height 17
click at [207, 164] on span "29" at bounding box center [206, 168] width 10 height 10
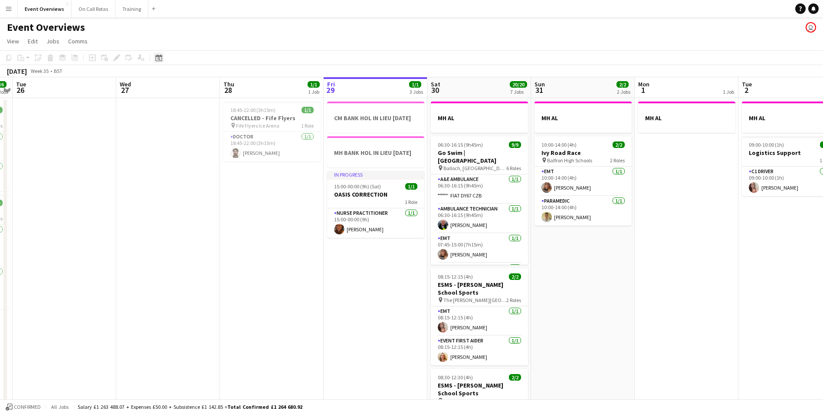
click at [159, 59] on icon "Date picker" at bounding box center [158, 57] width 7 height 7
click at [230, 90] on span "Next month" at bounding box center [228, 87] width 17 height 17
click at [179, 147] on span "10" at bounding box center [183, 143] width 10 height 10
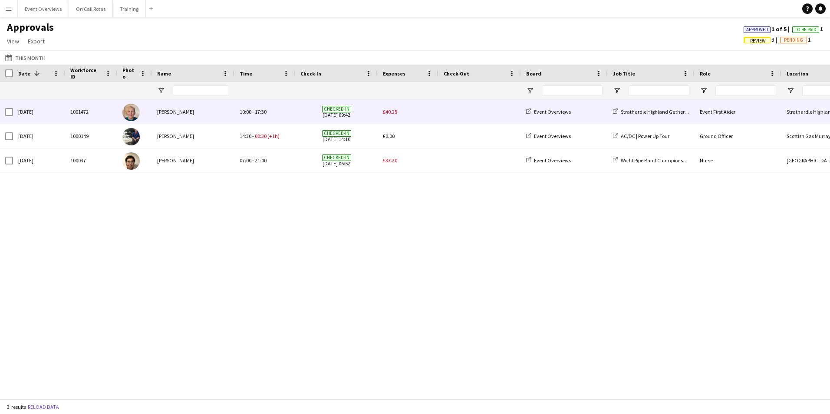
click at [162, 112] on div "[PERSON_NAME]" at bounding box center [193, 112] width 82 height 24
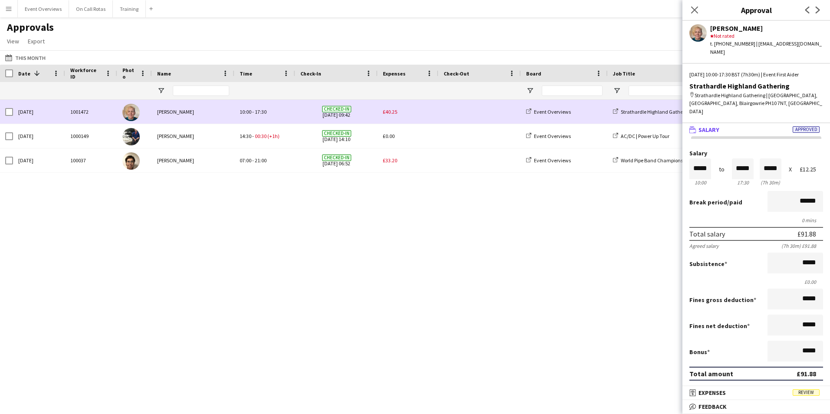
click at [396, 110] on span "£40.25" at bounding box center [390, 111] width 14 height 7
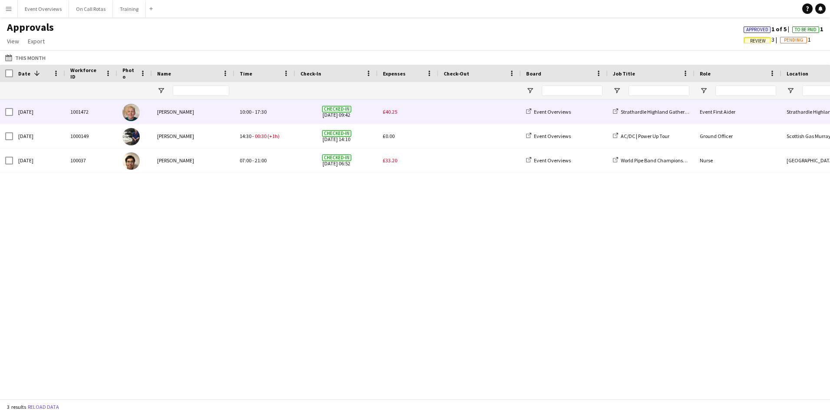
click at [396, 110] on span "£40.25" at bounding box center [390, 111] width 14 height 7
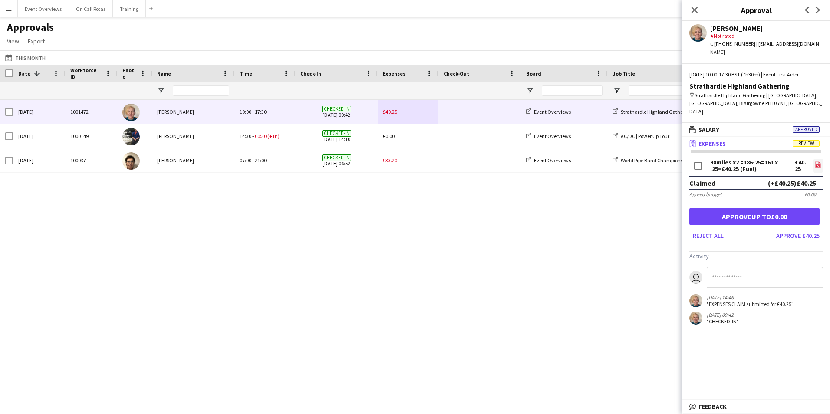
click at [816, 161] on icon "file-image" at bounding box center [817, 164] width 7 height 7
drag, startPoint x: 761, startPoint y: 94, endPoint x: 766, endPoint y: 87, distance: 8.9
click at [766, 92] on div "map-marker Strathardle Highland Gathering | Bannerfield, Kirkmichael, Blairgowr…" at bounding box center [756, 104] width 134 height 24
copy div "Bannerfield, Kirkmichael, Blairgowrie PH10 7NT, UK"
click at [770, 92] on div "map-marker Strathardle Highland Gathering | Bannerfield, Kirkmichael, Blairgowr…" at bounding box center [756, 104] width 134 height 24
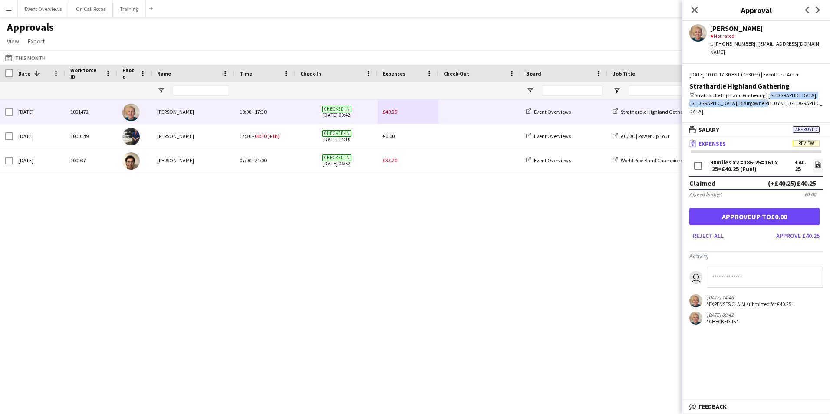
drag, startPoint x: 770, startPoint y: 95, endPoint x: 767, endPoint y: 90, distance: 5.3
click at [767, 92] on div "map-marker Strathardle Highland Gathering | Bannerfield, Kirkmichael, Blairgowr…" at bounding box center [756, 104] width 134 height 24
copy div "Bannerfield, Kirkmichael, Blairgowrie PH10 7NT, UK"
click at [803, 229] on button "Approve £40.25" at bounding box center [797, 236] width 50 height 14
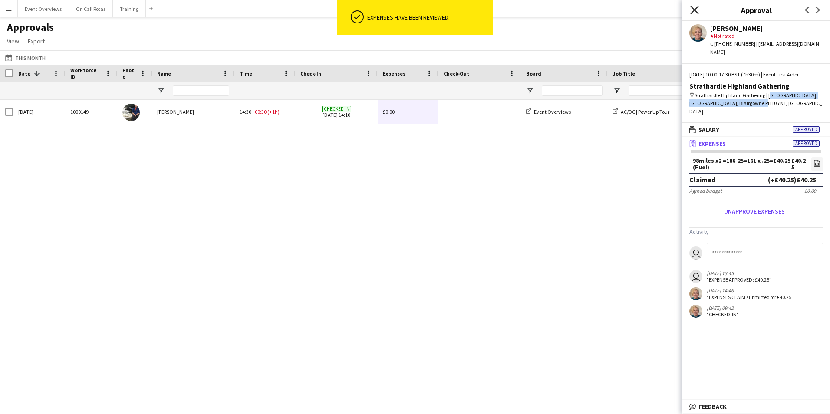
click at [698, 12] on icon "Close pop-in" at bounding box center [694, 10] width 8 height 8
